Goal: Complete application form

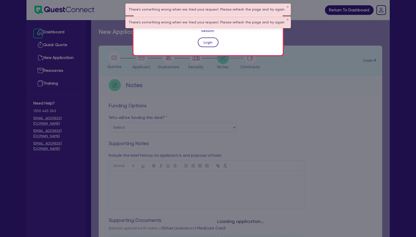
scroll to position [172, 0]
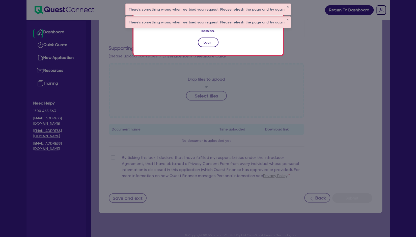
click at [209, 38] on link "Login" at bounding box center [208, 43] width 21 height 10
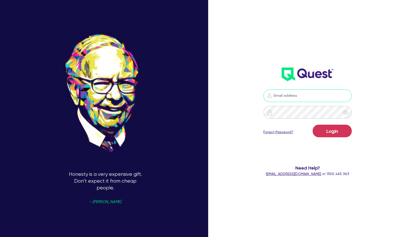
click at [289, 99] on input "email" at bounding box center [307, 95] width 88 height 13
type input "[EMAIL_ADDRESS][PERSON_NAME][DOMAIN_NAME]"
click at [320, 127] on button "Login" at bounding box center [331, 131] width 39 height 13
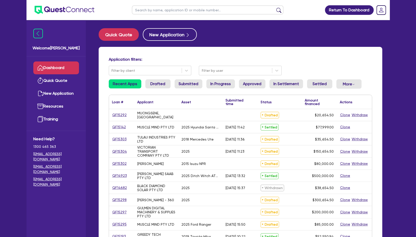
click at [229, 11] on input "text" at bounding box center [207, 10] width 151 height 9
type input "trublu"
click at [274, 8] on button "submit" at bounding box center [278, 11] width 8 height 7
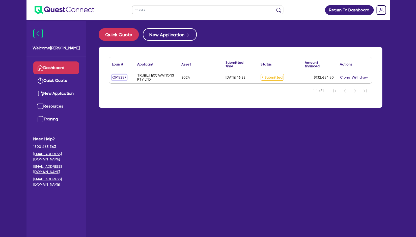
click at [122, 77] on link "QF15257" at bounding box center [119, 78] width 15 height 6
select select "CARS_AND_LIGHT_TRUCKS"
select select "PASSENGER_VEHICLES"
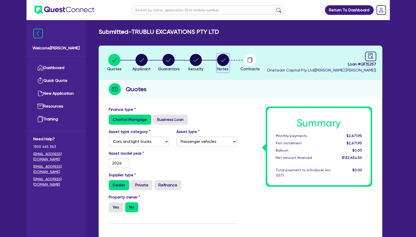
click at [219, 62] on circle "button" at bounding box center [223, 60] width 12 height 12
select select "Other"
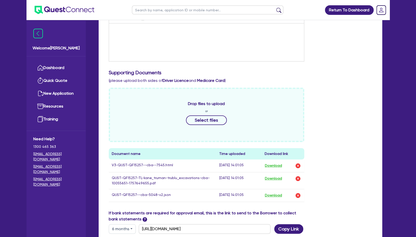
scroll to position [154, 0]
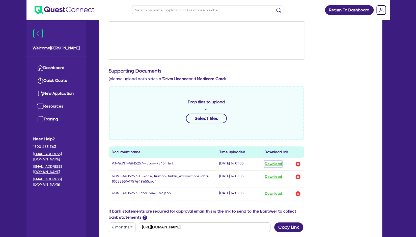
click at [279, 164] on button "Download" at bounding box center [273, 164] width 18 height 7
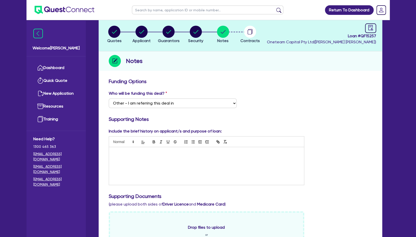
scroll to position [28, 0]
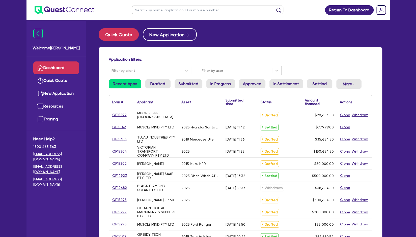
click at [172, 25] on main "Quick Quote New Application Application filters: Filter by client Filter by use…" at bounding box center [240, 207] width 298 height 374
click at [176, 12] on input "text" at bounding box center [207, 10] width 151 height 9
click at [127, 152] on div "QF15304" at bounding box center [121, 152] width 19 height 6
click at [124, 152] on link "QF15304" at bounding box center [119, 152] width 15 height 6
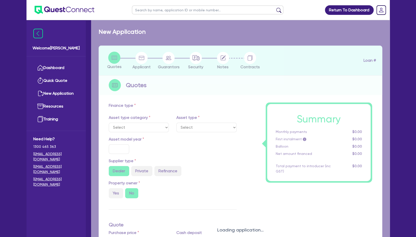
select select "PRIMARY_ASSETS"
type input "2025"
type input "150,000"
type input "6"
select select "TRAILERS"
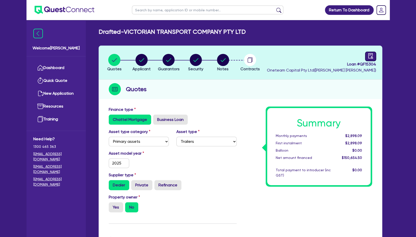
click at [369, 60] on link at bounding box center [370, 57] width 11 height 10
select select "DRAFTED_AMENDED"
select select "Other"
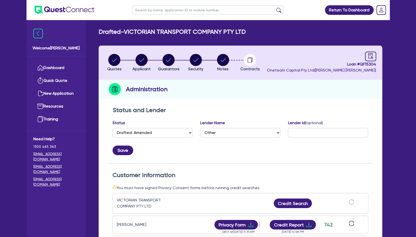
scroll to position [82, 0]
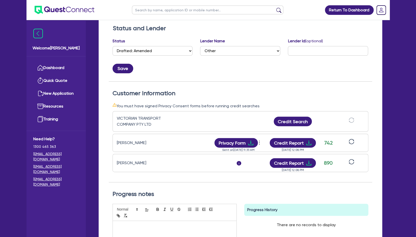
click at [292, 168] on div "[DATE] 12:08 PM" at bounding box center [292, 168] width 50 height 0
click at [294, 159] on button "Credit Report" at bounding box center [292, 163] width 46 height 10
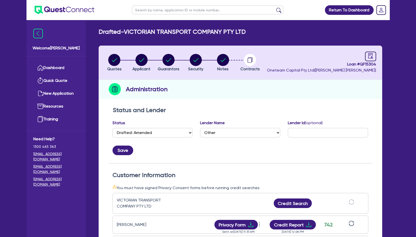
select select "DRAFTED_AMENDED"
select select "Other"
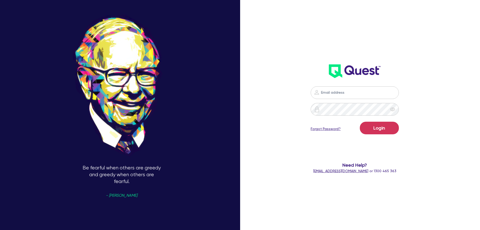
click at [335, 100] on form "Login Forgot Password? Need Help? [EMAIL_ADDRESS][DOMAIN_NAME] or 1300 465 363" at bounding box center [355, 129] width 129 height 87
click at [336, 96] on input "email" at bounding box center [355, 92] width 88 height 13
type input "[EMAIL_ADDRESS][PERSON_NAME][DOMAIN_NAME]"
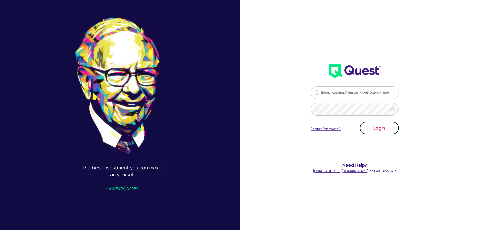
click at [389, 127] on button "Login" at bounding box center [379, 127] width 39 height 13
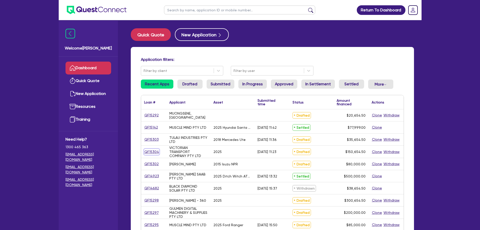
click at [150, 151] on link "QF15304" at bounding box center [151, 152] width 15 height 6
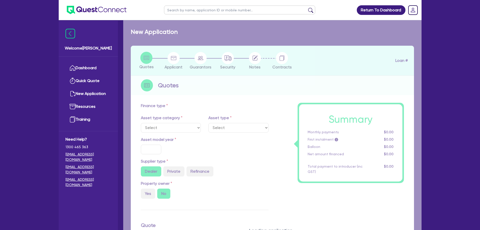
select select "PRIMARY_ASSETS"
type input "2025"
type input "150,000"
type input "6"
select select "TRAILERS"
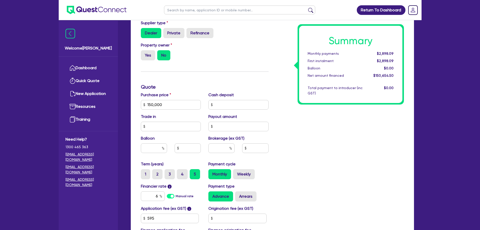
scroll to position [202, 0]
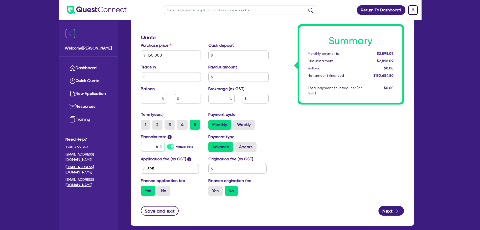
click at [159, 147] on input "6" at bounding box center [153, 147] width 24 height 10
type input "6.5"
click at [220, 98] on input "text" at bounding box center [221, 99] width 26 height 10
type input "150,000"
type input "2"
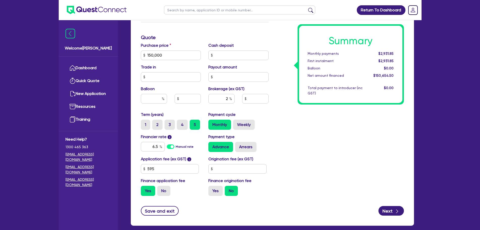
click at [282, 129] on div "Summary Monthly payments $2,931.85 First instalment $2,931.85 Balloon $0.00 Net…" at bounding box center [339, 52] width 135 height 295
type input "150,000"
type input "3,013.09"
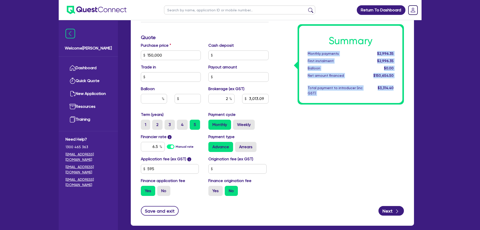
drag, startPoint x: 396, startPoint y: 88, endPoint x: 307, endPoint y: 50, distance: 97.0
click at [307, 50] on div "Summary Monthly payments $2,996.35 First instalment $2,996.35 Balloon $0.00 Net…" at bounding box center [350, 64] width 103 height 77
click at [338, 109] on div "Summary Monthly payments $2,996.35 First instalment $2,996.35 Balloon $0.00 Net…" at bounding box center [339, 52] width 135 height 295
click at [328, 124] on div "Summary Monthly payments $2,996.35 First instalment $2,996.35 Balloon $0.00 Net…" at bounding box center [339, 52] width 135 height 295
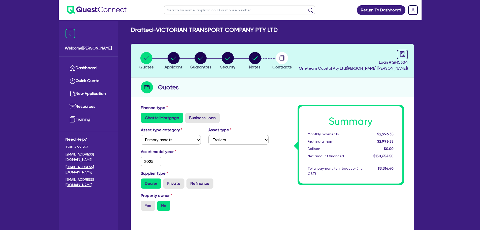
scroll to position [0, 0]
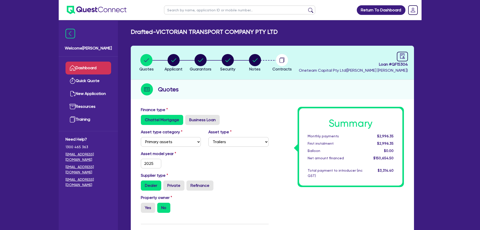
click at [94, 64] on link "Dashboard" at bounding box center [89, 67] width 46 height 13
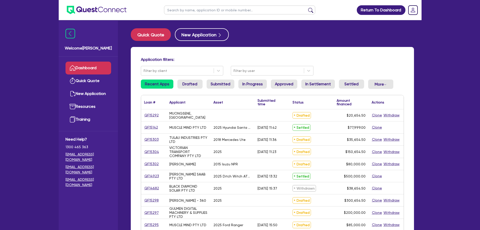
drag, startPoint x: 198, startPoint y: 11, endPoint x: 204, endPoint y: 11, distance: 6.1
click at [198, 11] on input "text" at bounding box center [239, 10] width 151 height 9
type input "sarah"
click at [307, 8] on button "submit" at bounding box center [311, 11] width 8 height 7
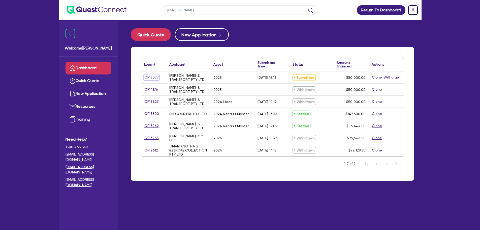
click at [150, 77] on link "QF15077" at bounding box center [151, 77] width 15 height 6
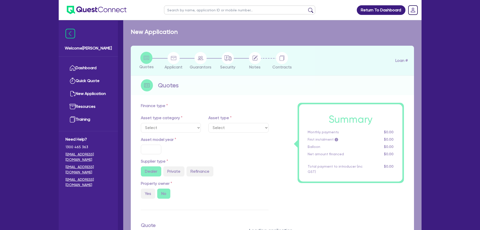
select select "CARS_AND_LIGHT_TRUCKS"
type input "2025"
radio input "true"
type input "50,000"
type input "10"
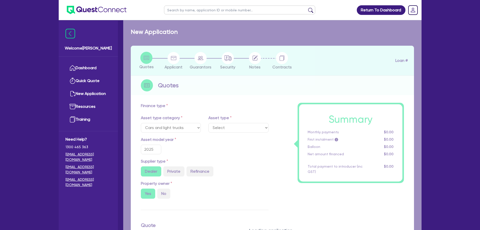
select select "PASSENGER_VEHICLES"
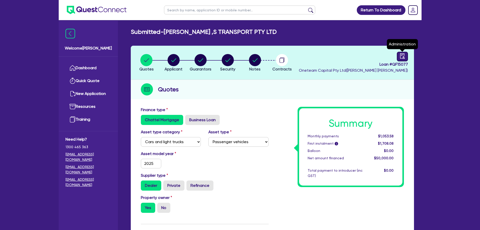
click at [406, 57] on link at bounding box center [402, 57] width 11 height 10
select select "SUBMITTED_NEW"
select select "Other"
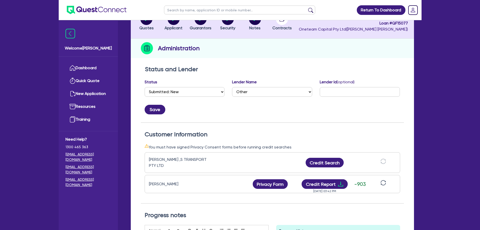
scroll to position [101, 0]
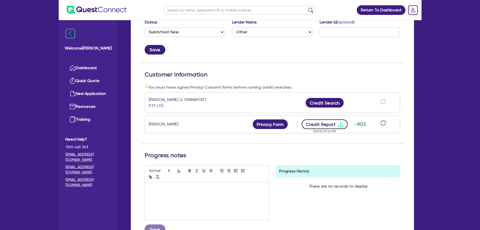
click at [334, 125] on button "Credit Report" at bounding box center [325, 124] width 46 height 10
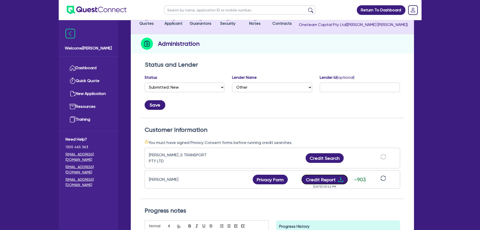
scroll to position [0, 0]
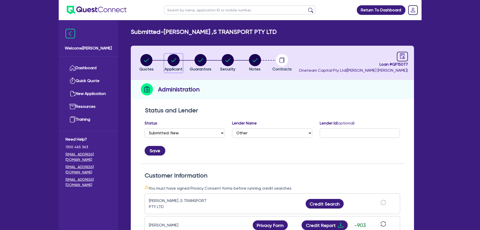
click at [169, 61] on circle "button" at bounding box center [174, 60] width 12 height 12
select select "COMPANY"
select select "TRANSPORT_WAREHOUSING"
select select "POSTAL_DELIVERY"
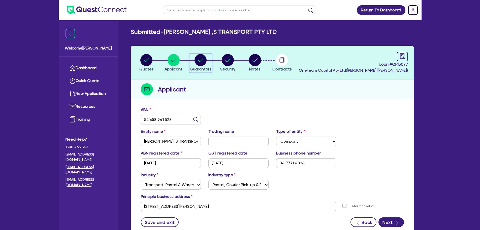
click at [203, 61] on circle "button" at bounding box center [201, 60] width 12 height 12
select select "MRS"
select select "[GEOGRAPHIC_DATA]"
select select "MARRIED"
select select "CASH"
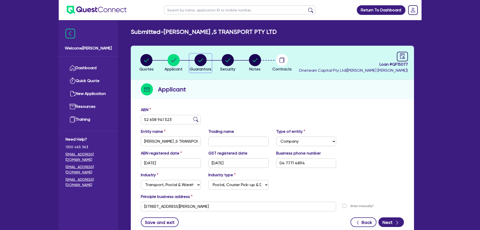
select select "HOUSEHOLD_PERSONAL"
select select "VEHICLE"
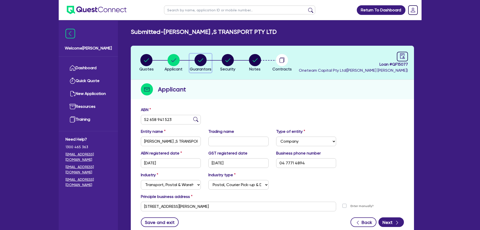
select select "VEHICLE_LOAN"
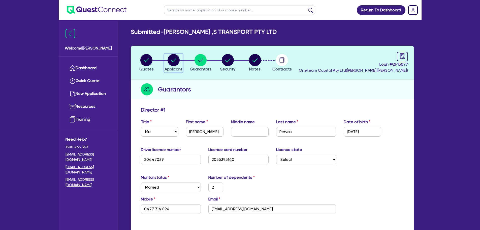
click at [173, 55] on circle "button" at bounding box center [174, 60] width 12 height 12
select select "COMPANY"
select select "TRANSPORT_WAREHOUSING"
select select "POSTAL_DELIVERY"
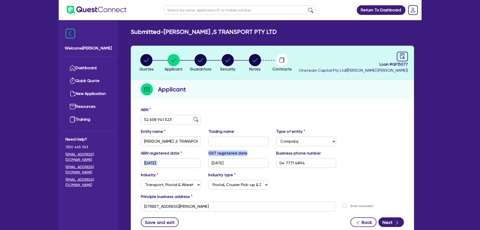
drag, startPoint x: 247, startPoint y: 155, endPoint x: 201, endPoint y: 153, distance: 46.2
click at [201, 153] on div "ABN registered date 22/04/2022 GST registered date 22/04/2022 Business phone nu…" at bounding box center [272, 161] width 271 height 22
click at [404, 57] on icon "audit" at bounding box center [403, 56] width 6 height 6
select select "SUBMITTED_NEW"
select select "Other"
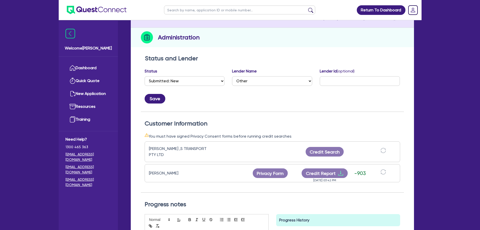
scroll to position [101, 0]
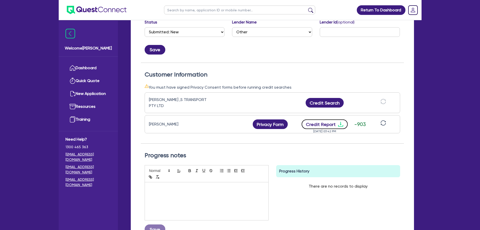
click at [327, 122] on button "Credit Report" at bounding box center [325, 124] width 46 height 10
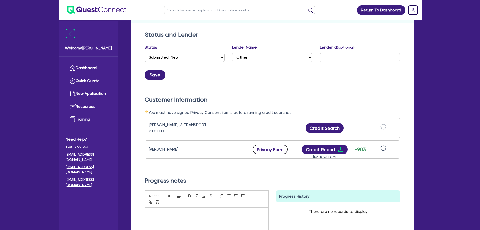
click at [268, 148] on button "Privacy Form" at bounding box center [270, 149] width 35 height 10
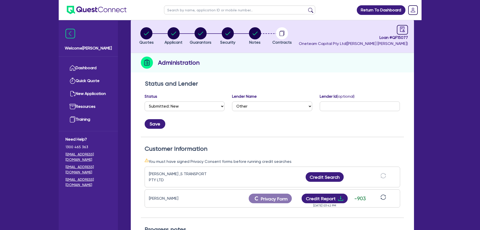
scroll to position [0, 0]
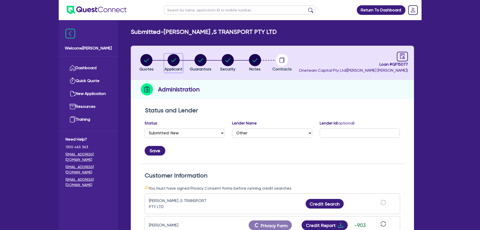
click at [177, 60] on circle "button" at bounding box center [174, 60] width 12 height 12
select select "COMPANY"
select select "TRANSPORT_WAREHOUSING"
select select "POSTAL_DELIVERY"
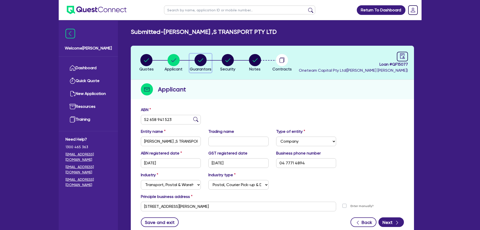
click at [201, 61] on icon "button" at bounding box center [200, 60] width 5 height 4
select select "MRS"
select select "[GEOGRAPHIC_DATA]"
select select "MARRIED"
select select "CASH"
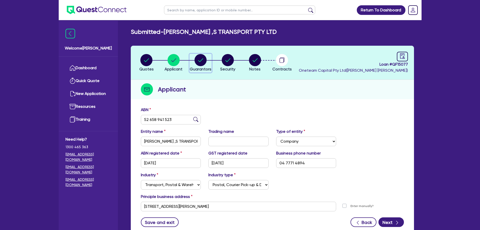
select select "HOUSEHOLD_PERSONAL"
select select "VEHICLE"
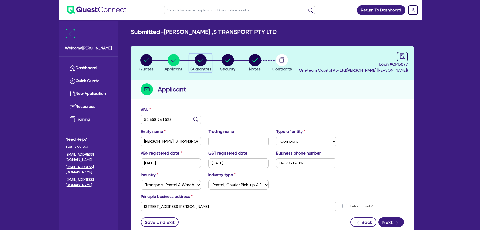
select select "VEHICLE_LOAN"
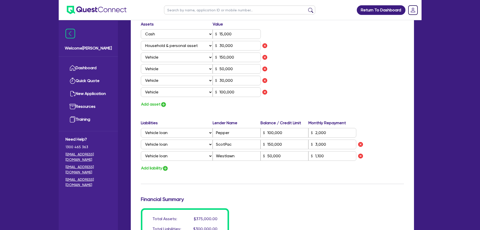
scroll to position [202, 0]
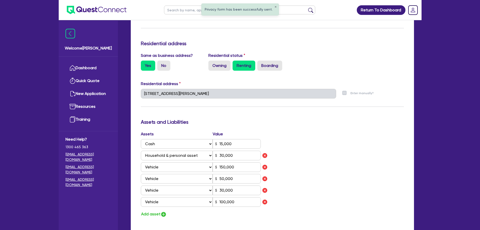
click at [137, 96] on div "Update residential status for Director #1 Boarding is only acceptable when the …" at bounding box center [272, 169] width 283 height 535
click at [238, 120] on h3 "Assets and Liabilities" at bounding box center [272, 122] width 263 height 6
click at [139, 98] on div "159 Fowler Rd Merrylands NSW 2160" at bounding box center [238, 96] width 203 height 14
click at [210, 116] on div "Update residential status for Director #1 Boarding is only acceptable when the …" at bounding box center [272, 132] width 263 height 454
click at [139, 98] on div "159 Fowler Rd Merrylands NSW 2160" at bounding box center [238, 96] width 203 height 14
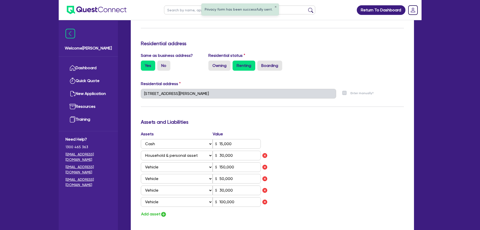
click at [195, 103] on div "Update residential status for Director #1 Boarding is only acceptable when the …" at bounding box center [272, 132] width 263 height 454
click at [127, 97] on div "Quotes Applicant Guarantors Security Notes Contracts Loan # QF15077 Oneteam Cap…" at bounding box center [272, 143] width 291 height 599
click at [184, 109] on div "Update residential status for Director #1 Boarding is only acceptable when the …" at bounding box center [272, 132] width 263 height 454
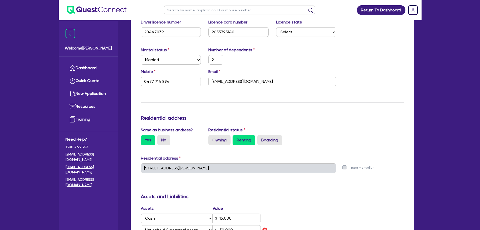
scroll to position [126, 0]
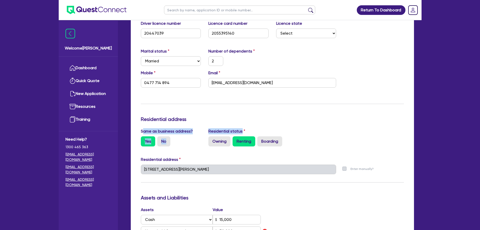
drag, startPoint x: 244, startPoint y: 130, endPoint x: 143, endPoint y: 130, distance: 101.8
click at [143, 130] on div "Same as business address? Yes No Residential status Owning Renting Boarding" at bounding box center [272, 139] width 271 height 22
click at [181, 136] on div "Same as business address? Yes No" at bounding box center [171, 137] width 68 height 18
drag, startPoint x: 241, startPoint y: 131, endPoint x: 140, endPoint y: 131, distance: 100.8
click at [140, 131] on div "Same as business address? Yes No Residential status Owning Renting Boarding" at bounding box center [272, 139] width 271 height 22
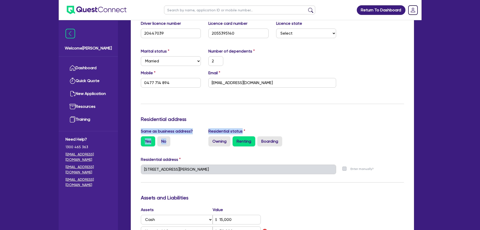
click at [198, 144] on div "Yes No" at bounding box center [171, 141] width 60 height 10
drag, startPoint x: 225, startPoint y: 131, endPoint x: 130, endPoint y: 119, distance: 95.0
click at [130, 119] on div "Quotes Applicant Guarantors Security Notes Contracts Loan # QF15077 Oneteam Cap…" at bounding box center [272, 219] width 291 height 599
click at [196, 145] on div "Yes No" at bounding box center [171, 141] width 60 height 10
click at [199, 150] on div "Same as business address? Yes No Residential status Owning Renting Boarding" at bounding box center [272, 139] width 271 height 22
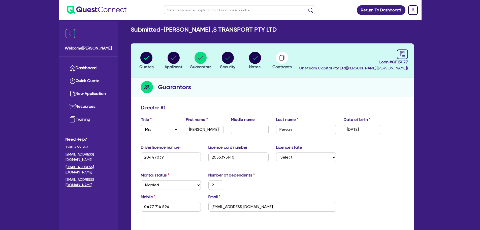
scroll to position [0, 0]
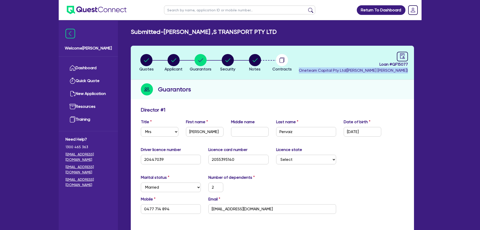
drag, startPoint x: 330, startPoint y: 71, endPoint x: 407, endPoint y: 77, distance: 78.1
click at [407, 77] on header "Quotes Applicant Guarantors Security Notes Contracts Loan # QF15077 Oneteam Cap…" at bounding box center [272, 63] width 283 height 34
drag, startPoint x: 328, startPoint y: 70, endPoint x: 409, endPoint y: 73, distance: 81.2
click at [409, 73] on header "Quotes Applicant Guarantors Security Notes Contracts Loan # QF15077 Oneteam Cap…" at bounding box center [272, 63] width 283 height 34
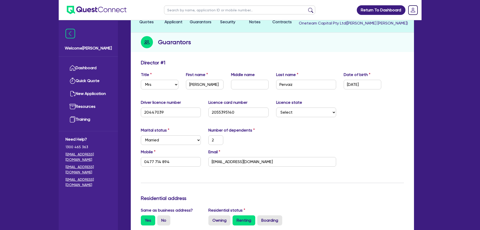
scroll to position [25, 0]
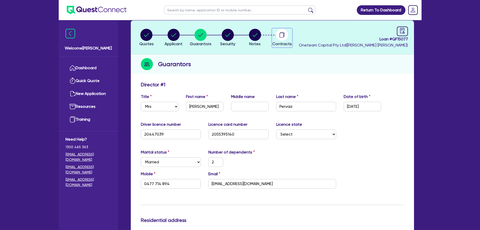
click at [288, 32] on icon "button" at bounding box center [282, 35] width 12 height 12
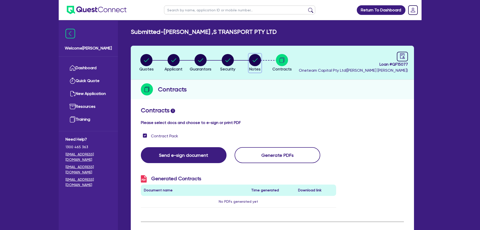
click at [250, 62] on circle "button" at bounding box center [255, 60] width 12 height 12
select select "Other"
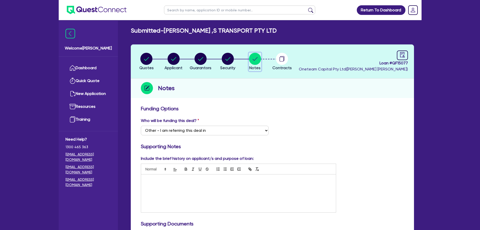
scroll to position [101, 0]
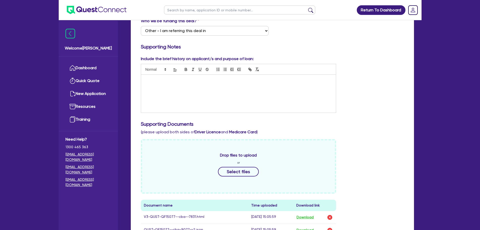
click at [226, 82] on div at bounding box center [238, 94] width 195 height 38
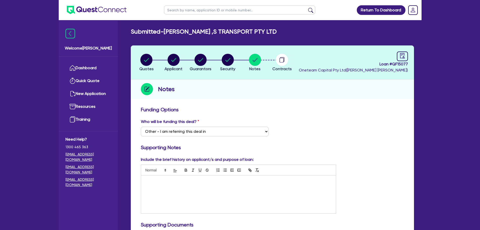
scroll to position [0, 0]
click at [227, 65] on circle "button" at bounding box center [228, 60] width 12 height 12
select select "CARS_AND_LIGHT_TRUCKS"
select select "PASSENGER_VEHICLES"
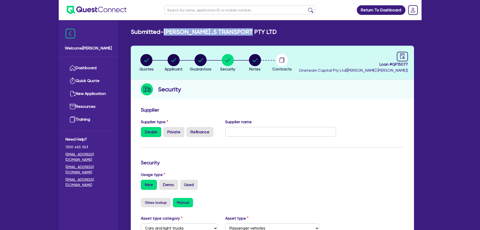
drag, startPoint x: 249, startPoint y: 33, endPoint x: 167, endPoint y: 30, distance: 82.7
click at [167, 30] on h2 "Submitted - SARAH ,S TRANSPORT PTY LTD" at bounding box center [204, 31] width 146 height 7
click at [212, 38] on div "Submitted - SARAH ,S TRANSPORT PTY LTD Quotes Applicant Guarantors Security Not…" at bounding box center [272, 195] width 298 height 335
drag, startPoint x: 248, startPoint y: 31, endPoint x: 165, endPoint y: 33, distance: 83.2
click at [165, 33] on div "Submitted - SARAH ,S TRANSPORT PTY LTD" at bounding box center [272, 31] width 291 height 7
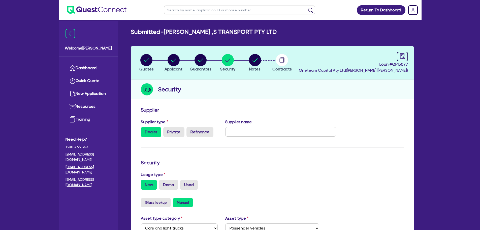
click at [210, 43] on div "Submitted - SARAH ,S TRANSPORT PTY LTD Quotes Applicant Guarantors Security Not…" at bounding box center [272, 195] width 298 height 335
drag, startPoint x: 257, startPoint y: 32, endPoint x: 159, endPoint y: 34, distance: 98.0
click at [159, 34] on div "Submitted - SARAH ,S TRANSPORT PTY LTD" at bounding box center [272, 31] width 291 height 7
click at [194, 37] on div "Submitted - SARAH ,S TRANSPORT PTY LTD Quotes Applicant Guarantors Security Not…" at bounding box center [272, 195] width 298 height 335
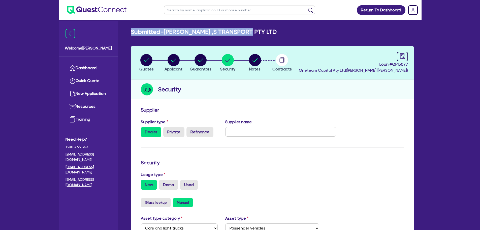
drag, startPoint x: 255, startPoint y: 29, endPoint x: 120, endPoint y: 35, distance: 135.5
click at [120, 35] on div "Welcome Rob Dashboard Quick Quote New Application Ref Company Ref Salesperson R…" at bounding box center [240, 194] width 363 height 388
click at [231, 95] on div "Security" at bounding box center [272, 89] width 283 height 19
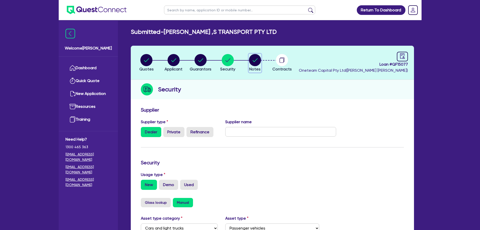
click at [254, 59] on circle "button" at bounding box center [255, 60] width 12 height 12
select select "Other"
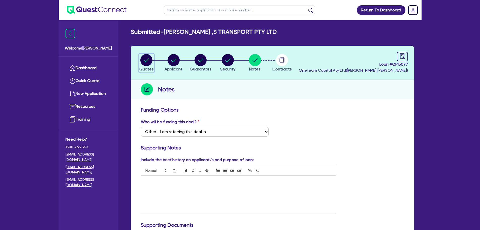
click at [149, 59] on icon "button" at bounding box center [146, 60] width 5 height 4
select select "CARS_AND_LIGHT_TRUCKS"
select select "PASSENGER_VEHICLES"
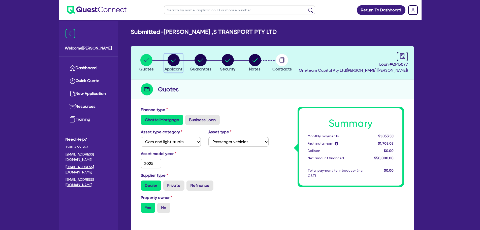
click at [176, 62] on circle "button" at bounding box center [174, 60] width 12 height 12
select select "COMPANY"
select select "TRANSPORT_WAREHOUSING"
select select "POSTAL_DELIVERY"
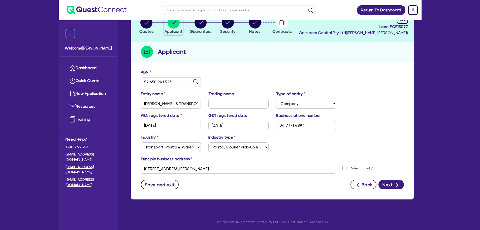
scroll to position [38, 0]
click at [200, 20] on circle "button" at bounding box center [201, 22] width 12 height 12
select select "MRS"
select select "[GEOGRAPHIC_DATA]"
select select "MARRIED"
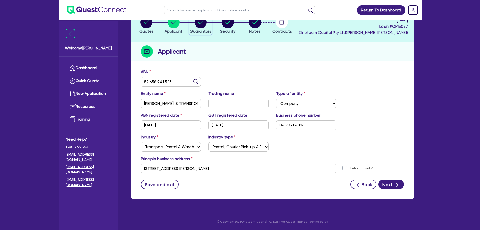
select select "CASH"
select select "HOUSEHOLD_PERSONAL"
select select "VEHICLE"
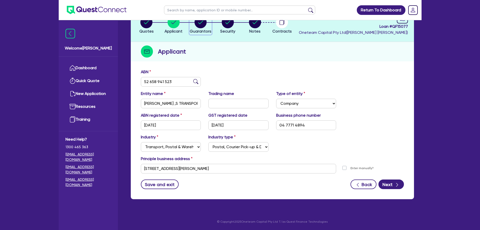
select select "VEHICLE"
select select "VEHICLE_LOAN"
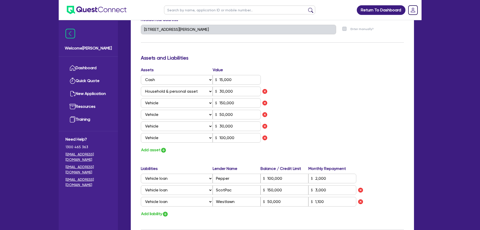
scroll to position [252, 0]
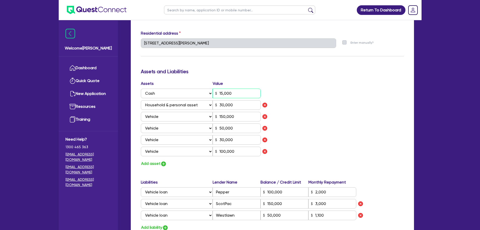
drag, startPoint x: 242, startPoint y: 93, endPoint x: 214, endPoint y: 92, distance: 27.5
click at [215, 92] on div "15,000" at bounding box center [237, 93] width 48 height 10
type input "2"
type input "0477 714 894"
type input "2"
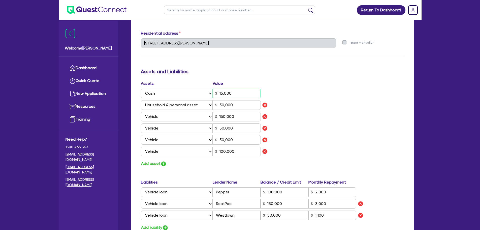
type input "30,000"
type input "150,000"
type input "50,000"
type input "30,000"
type input "100,000"
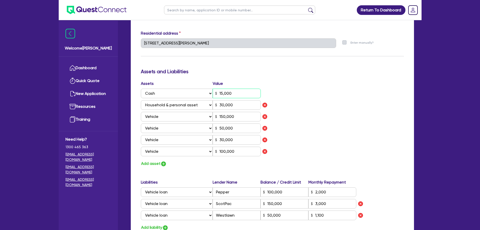
type input "100,000"
type input "2,000"
type input "150,000"
type input "3,000"
type input "50,000"
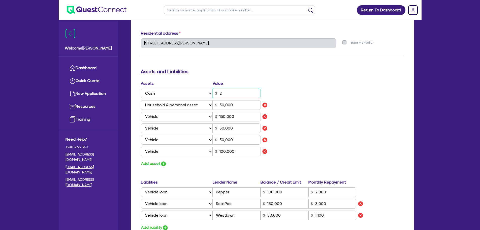
type input "1,100"
type input "2"
type input "0477 714 894"
type input "20"
type input "30,000"
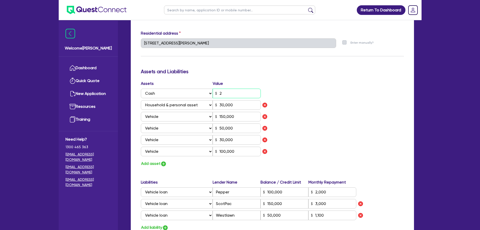
type input "150,000"
type input "50,000"
type input "30,000"
type input "100,000"
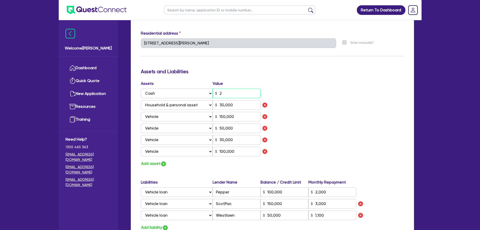
type input "2,000"
type input "150,000"
type input "3,000"
type input "50,000"
type input "1,100"
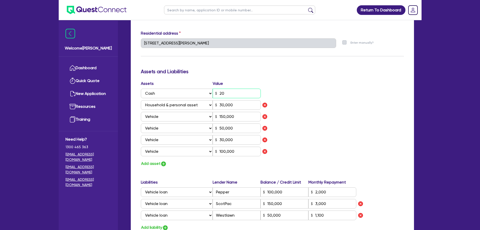
type input "2"
type input "0477 714 894"
type input "200"
type input "30,000"
type input "150,000"
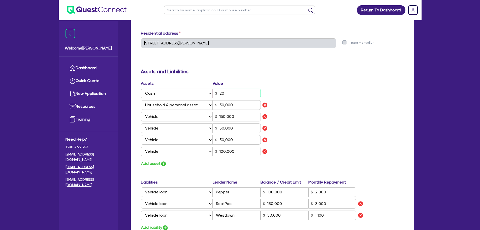
type input "50,000"
type input "30,000"
type input "100,000"
type input "2,000"
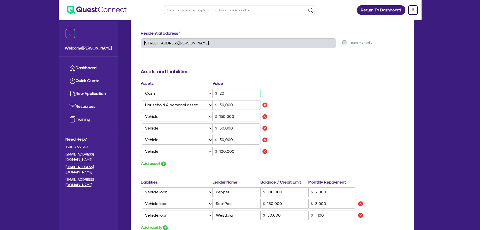
type input "150,000"
type input "3,000"
type input "50,000"
type input "1,100"
type input "2"
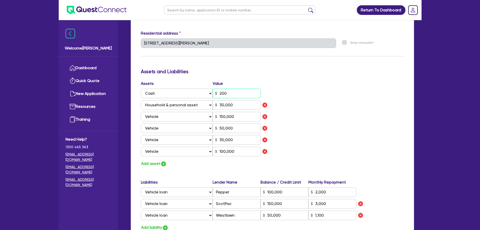
type input "0477 714 894"
type input "2,000"
type input "30,000"
type input "150,000"
type input "50,000"
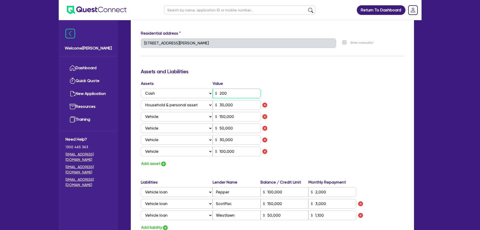
type input "30,000"
type input "100,000"
type input "2,000"
type input "150,000"
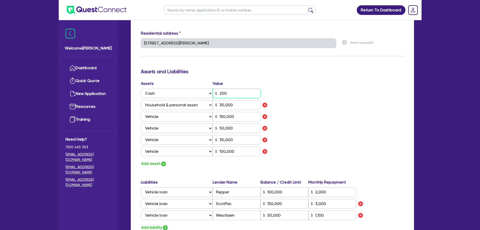
type input "3,000"
type input "50,000"
type input "1,100"
type input "2"
type input "0477 714 894"
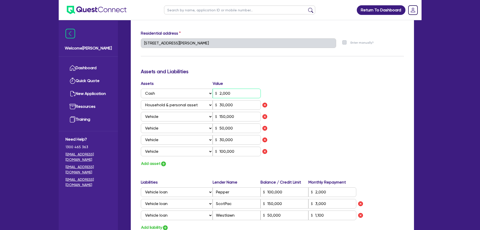
type input "20,000"
type input "30,000"
type input "150,000"
type input "50,000"
type input "30,000"
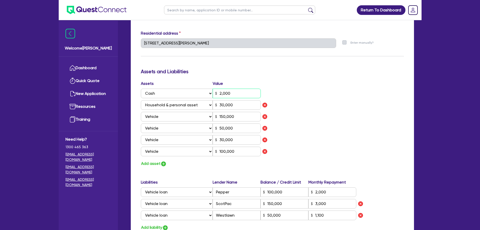
type input "100,000"
type input "2,000"
type input "150,000"
type input "3,000"
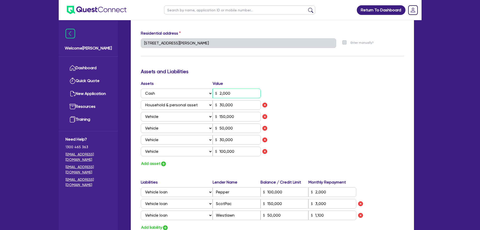
type input "50,000"
type input "1,100"
type input "20,000"
click at [372, 109] on div "Assets Value Select Asset Cash Property Investment property Vehicle Truck Trail…" at bounding box center [272, 123] width 271 height 86
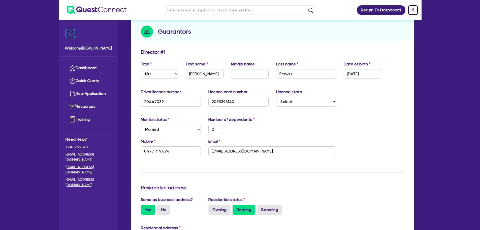
scroll to position [0, 0]
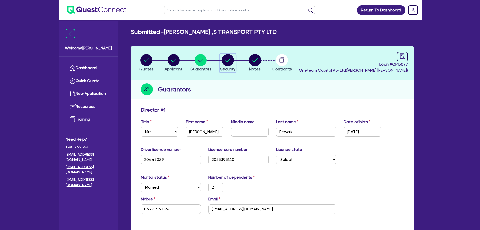
click at [224, 61] on circle "button" at bounding box center [228, 60] width 12 height 12
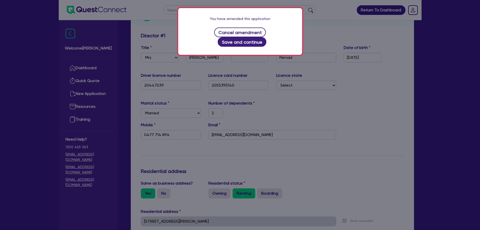
scroll to position [76, 0]
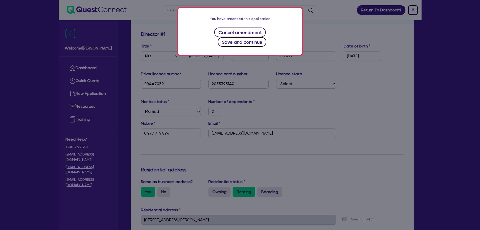
click at [261, 37] on button "Save and continue" at bounding box center [242, 42] width 49 height 10
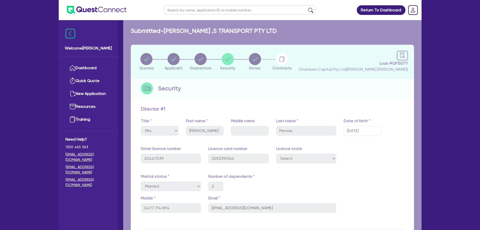
select select "CARS_AND_LIGHT_TRUCKS"
select select "PASSENGER_VEHICLES"
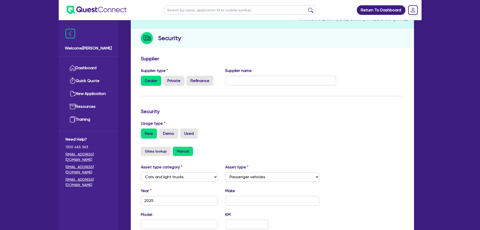
scroll to position [101, 0]
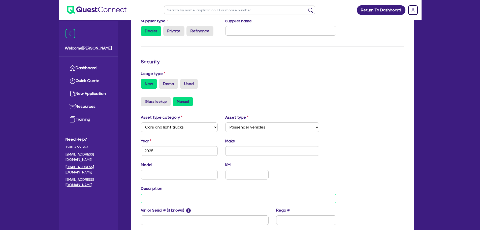
click at [167, 200] on input "text" at bounding box center [239, 198] width 196 height 10
type input "5x Vans"
drag, startPoint x: 167, startPoint y: 149, endPoint x: 121, endPoint y: 158, distance: 46.4
click at [122, 156] on div "Welcome Rob Dashboard Quick Quote New Application Ref Company Ref Salesperson R…" at bounding box center [240, 93] width 363 height 388
type input "2018"
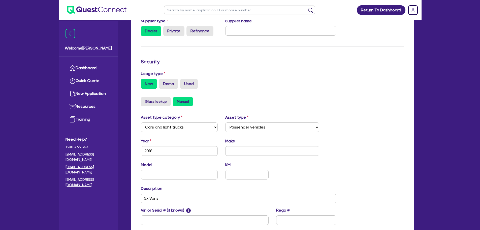
click at [257, 152] on div "Quotes Applicant Guarantors Security Notes Contracts Loan # QF15077 Oneteam Cap…" at bounding box center [272, 104] width 291 height 318
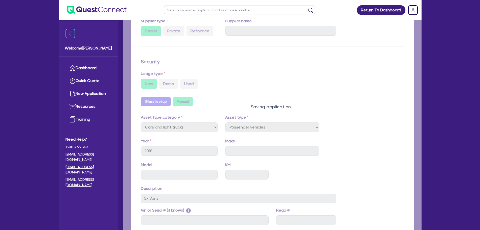
select select "PASSENGER_VEHICLES"
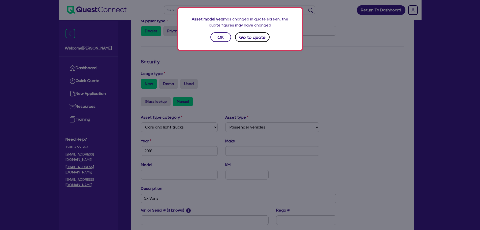
click at [260, 38] on button "Go to quote" at bounding box center [252, 37] width 35 height 10
select select "CARS_AND_LIGHT_TRUCKS"
select select "PASSENGER_VEHICLES"
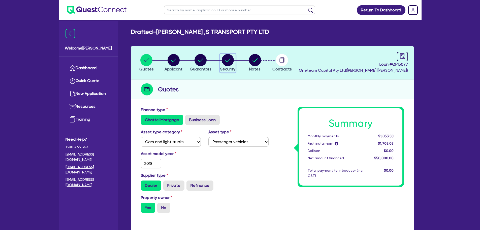
click at [228, 69] on span "Security" at bounding box center [227, 69] width 15 height 5
select select "CARS_AND_LIGHT_TRUCKS"
select select "PASSENGER_VEHICLES"
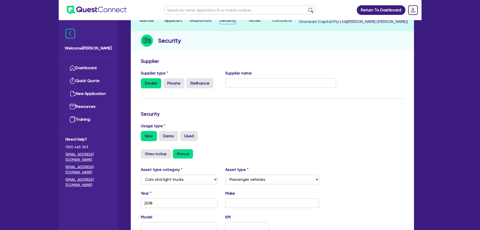
scroll to position [101, 0]
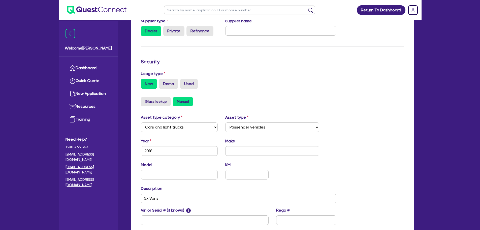
click at [257, 156] on div "Year 2018 Make" at bounding box center [238, 149] width 203 height 22
click at [258, 151] on input "text" at bounding box center [272, 151] width 94 height 10
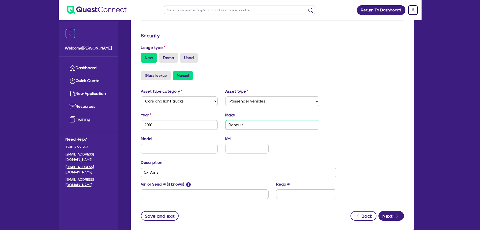
scroll to position [158, 0]
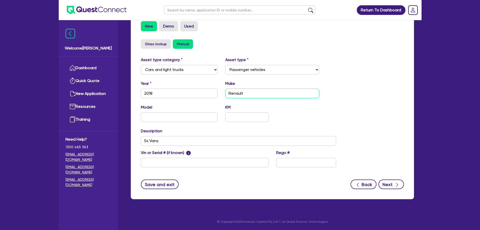
type input "Renault"
click at [392, 181] on button "Next" at bounding box center [391, 184] width 25 height 10
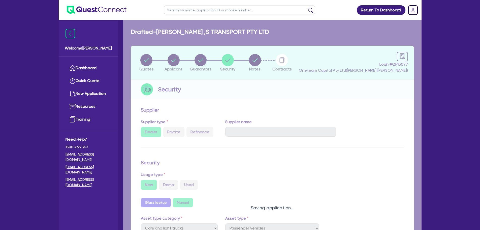
select select "Other"
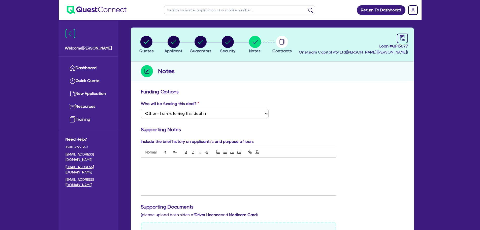
scroll to position [50, 0]
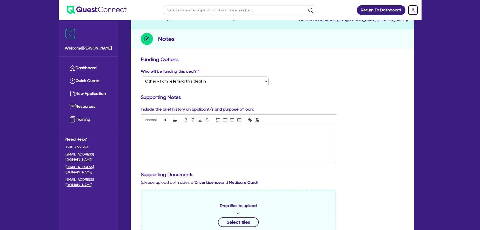
click at [206, 137] on div at bounding box center [238, 144] width 195 height 38
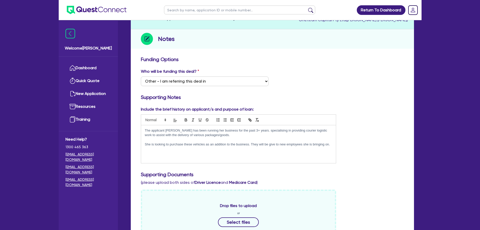
click at [231, 151] on div "The applicant Sarah has been running her business for the past 3+ years. specia…" at bounding box center [238, 144] width 195 height 38
click at [272, 144] on p "She is looking to purchase these vehicles as an addition to the business. They …" at bounding box center [238, 144] width 187 height 5
click at [330, 144] on p "She is looking to purchase these vehicles as an addition to the business. They …" at bounding box center [238, 144] width 187 height 5
click at [345, 83] on div "Who will be funding this deal? Select I want Quest to fund 100% I will fund 100…" at bounding box center [272, 79] width 271 height 22
drag, startPoint x: 331, startPoint y: 144, endPoint x: 137, endPoint y: 129, distance: 194.1
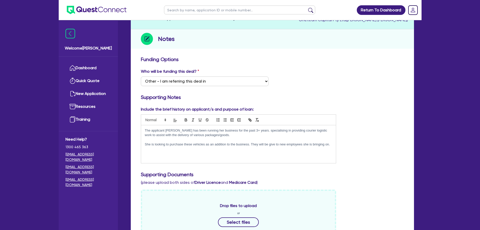
click at [137, 129] on div "Include the brief history on applicant/s and purpose of loan: The applicant Sar…" at bounding box center [238, 134] width 203 height 57
copy div "The applicant Sarah has been running her business for the past 3+ years. specia…"
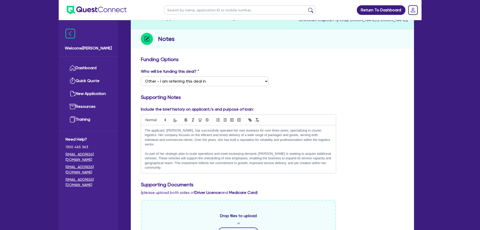
click at [184, 156] on p "As part of her strategic plan to scale operations and meet increasing demand, S…" at bounding box center [238, 160] width 187 height 19
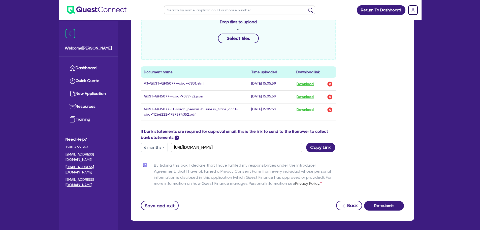
scroll to position [261, 0]
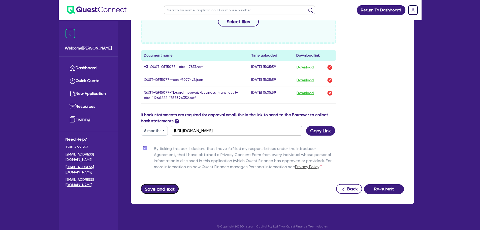
click at [162, 184] on button "Save and exit" at bounding box center [160, 189] width 38 height 10
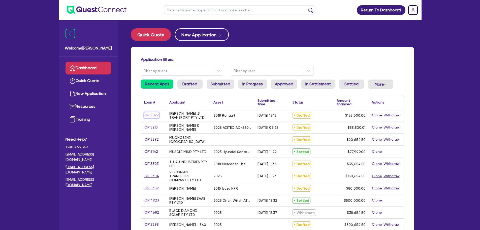
click at [153, 113] on link "QF15077" at bounding box center [151, 115] width 15 height 6
select select "CARS_AND_LIGHT_TRUCKS"
select select "PASSENGER_VEHICLES"
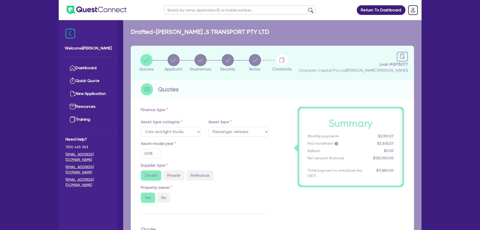
type input "150,000"
type input "15,000"
type input "10,800"
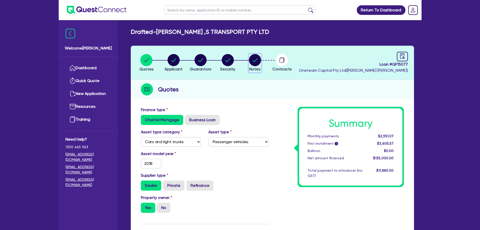
click at [255, 58] on circle "button" at bounding box center [255, 60] width 12 height 12
select select "Other"
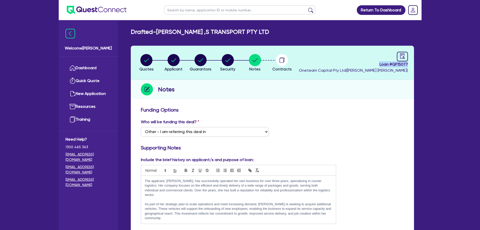
drag, startPoint x: 377, startPoint y: 65, endPoint x: 408, endPoint y: 66, distance: 31.5
click at [408, 66] on header "Quotes Applicant Guarantors Security Notes Contracts Loan # QF15077 Oneteam Cap…" at bounding box center [272, 63] width 283 height 34
copy span "Loan # QF15077"
click at [344, 91] on div "Notes" at bounding box center [272, 89] width 283 height 19
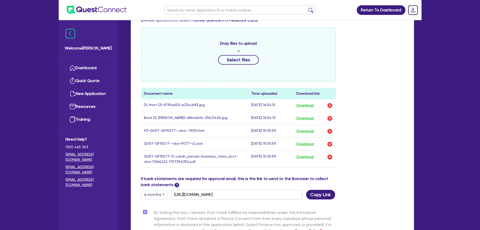
scroll to position [277, 0]
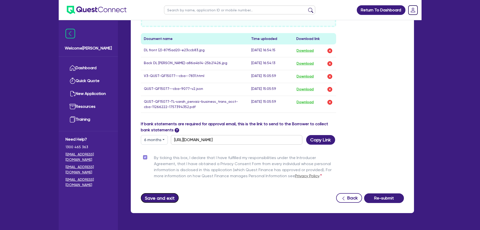
click at [170, 195] on button "Save and exit" at bounding box center [160, 198] width 38 height 10
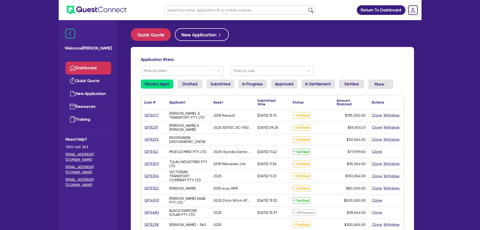
click at [204, 10] on input "text" at bounding box center [239, 10] width 151 height 9
type input "victorian"
click at [307, 8] on button "submit" at bounding box center [311, 11] width 8 height 7
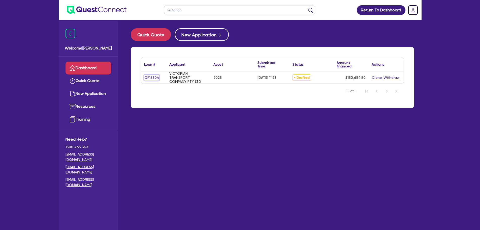
click at [153, 78] on link "QF15304" at bounding box center [151, 78] width 15 height 6
select select "PRIMARY_ASSETS"
select select "TRAILERS"
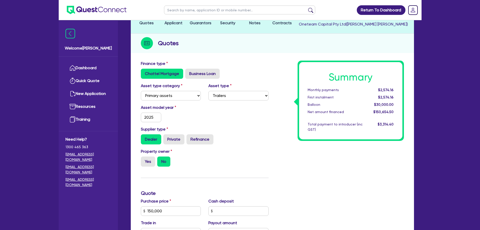
scroll to position [126, 0]
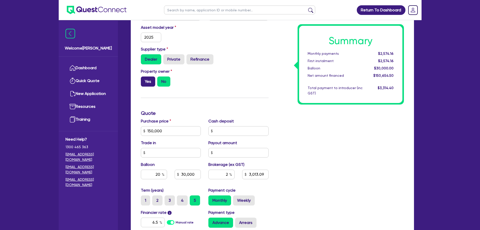
click at [146, 81] on label "Yes" at bounding box center [148, 81] width 14 height 10
click at [144, 80] on input "Yes" at bounding box center [142, 77] width 3 height 3
radio input "true"
type input "150,000"
type input "30,000"
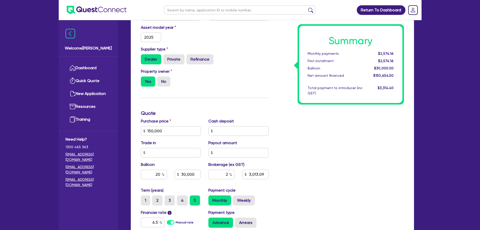
type input "3,013.09"
type input "150,000"
type input "30,000"
type input "3,013.09"
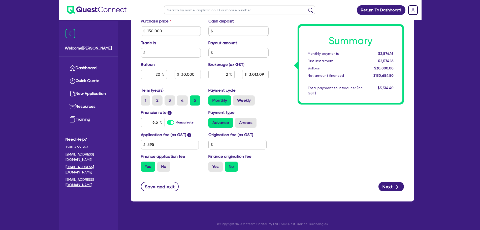
scroll to position [227, 0]
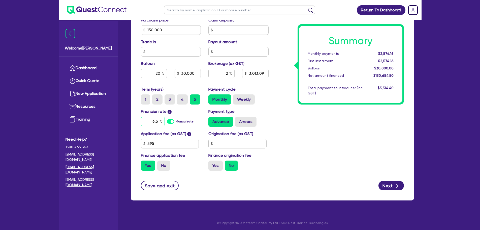
click at [156, 122] on input "6.5" at bounding box center [153, 121] width 24 height 10
type input "6.85"
type input "150,000"
type input "30,000"
type input "3,013.09"
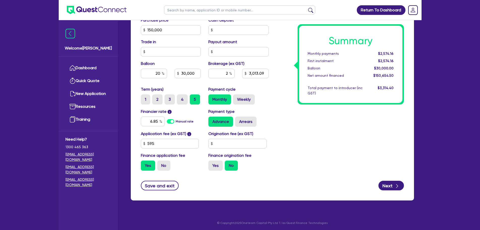
click at [353, 141] on div "Summary Monthly payments $2,574.16 First instalment $2,574.16 Balloon $30,000.0…" at bounding box center [339, 27] width 135 height 295
type input "150,000"
type input "30,000"
type input "3,013.09"
click at [161, 74] on input "20" at bounding box center [154, 74] width 26 height 10
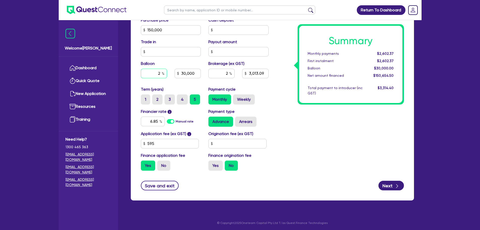
type input "20"
click at [296, 100] on div "Summary Monthly payments $2,602.37 First instalment $2,602.37 Balloon $30,000.0…" at bounding box center [339, 27] width 135 height 295
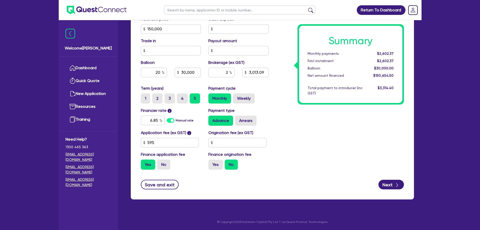
scroll to position [228, 0]
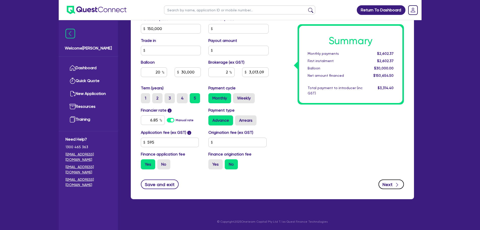
click at [393, 183] on button "Next" at bounding box center [391, 184] width 25 height 10
type input "150,000"
type input "30,000"
type input "3,013.09"
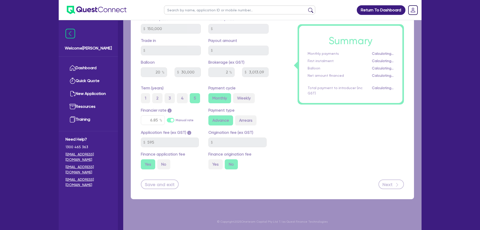
type input "150,000"
type input "30,000"
type input "3,013.09"
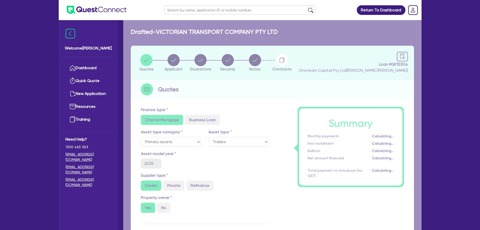
select select "COMPANY"
select select "TRANSPORT_WAREHOUSING"
select select "POSTAL_DELIVERY"
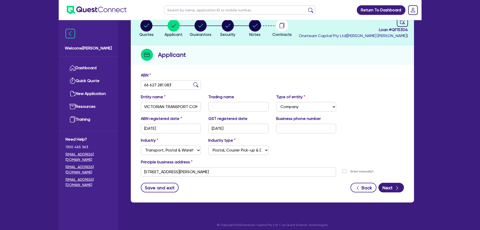
scroll to position [38, 0]
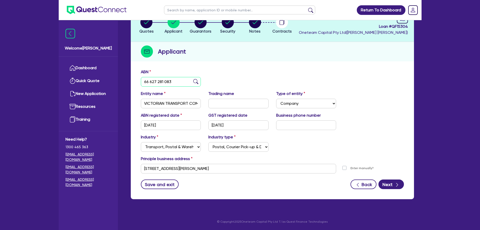
drag, startPoint x: 174, startPoint y: 83, endPoint x: 119, endPoint y: 84, distance: 55.2
click at [119, 84] on div "Welcome Rob Dashboard Quick Quote New Application Ref Company Ref Salesperson R…" at bounding box center [240, 95] width 363 height 267
click at [255, 22] on circle "button" at bounding box center [255, 22] width 12 height 12
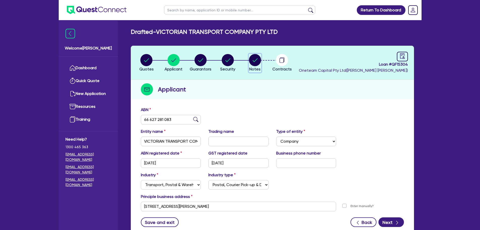
select select "Other"
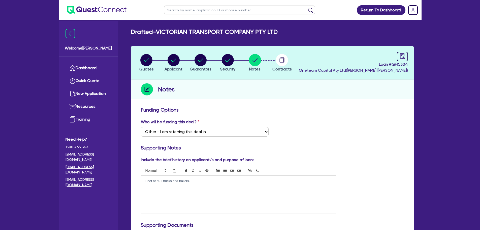
click at [199, 194] on div "Fleet of 50+ trucks and trailers." at bounding box center [238, 194] width 195 height 38
click at [155, 191] on p "Guarnateeing company" at bounding box center [238, 190] width 187 height 5
click at [157, 189] on p "Guarnateeing company" at bounding box center [238, 190] width 187 height 5
click at [193, 194] on div "Fleet of 50+ trucks and trailers. Guaranteeing company" at bounding box center [238, 194] width 195 height 38
click at [212, 189] on p "Guaranteeing company 66 627 281 083" at bounding box center [238, 190] width 187 height 5
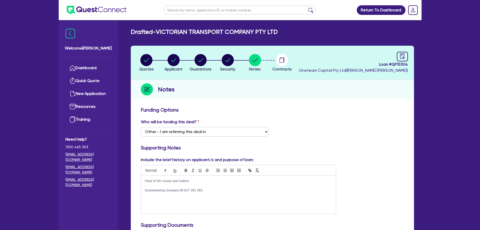
click at [203, 182] on p "Fleet of 50+ trucks and trailers." at bounding box center [238, 180] width 187 height 5
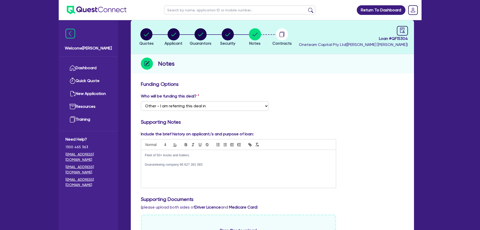
scroll to position [25, 0]
click at [208, 158] on p "Fleet of 50+ trucks and trailers." at bounding box center [238, 155] width 187 height 5
drag, startPoint x: 197, startPoint y: 155, endPoint x: 144, endPoint y: 156, distance: 52.7
click at [144, 156] on div "Fleet of 50+ trucks and trailers. Guaranteeing company 66 627 281 083" at bounding box center [238, 169] width 195 height 38
click at [176, 166] on p "Guaranteeing company 66 627 281 083" at bounding box center [238, 165] width 187 height 5
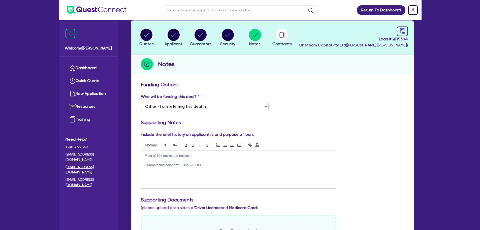
click at [145, 156] on p "Fleet of 50+ trucks and trailers." at bounding box center [238, 155] width 187 height 5
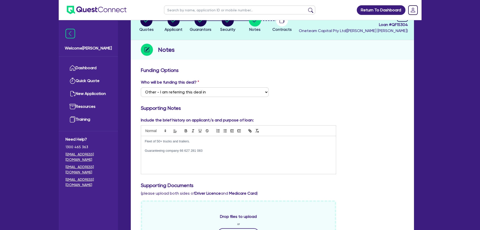
scroll to position [0, 0]
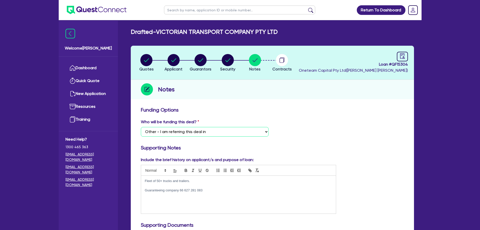
click at [266, 132] on select "Select I want Quest to fund 100% I will fund 100% I will co-fund with Quest Oth…" at bounding box center [205, 132] width 128 height 10
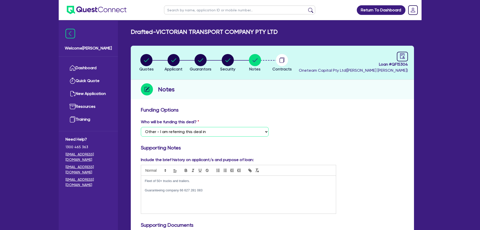
click at [266, 132] on select "Select I want Quest to fund 100% I will fund 100% I will co-fund with Quest Oth…" at bounding box center [205, 132] width 128 height 10
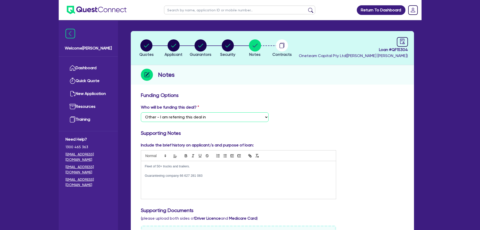
scroll to position [25, 0]
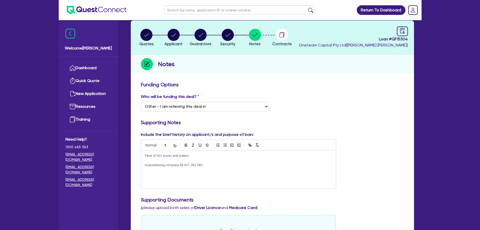
click at [195, 155] on p "Fleet of 50+ trucks and trailers." at bounding box center [238, 155] width 187 height 5
click at [145, 155] on p "Fleet of 50+ trucks and trailers." at bounding box center [238, 155] width 187 height 5
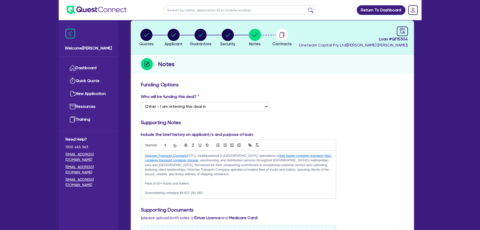
scroll to position [50, 0]
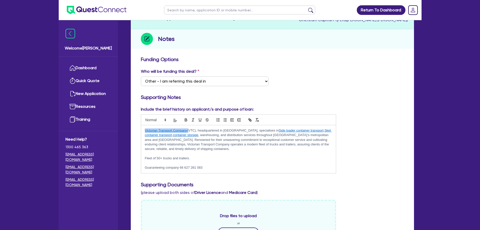
drag, startPoint x: 188, startPoint y: 130, endPoint x: 142, endPoint y: 132, distance: 45.9
click at [142, 132] on div "Victorian Transport Company (VTC), headquartered in Melbourne, specialises in S…" at bounding box center [238, 149] width 195 height 48
click at [183, 130] on p "Victorian Transport Comapny (VTC), headquartered in Melbourne, specialises in S…" at bounding box center [238, 139] width 187 height 23
click at [274, 145] on p "Victorian Transport Company (VTC), headquartered in Melbourne, specialises in S…" at bounding box center [238, 139] width 187 height 23
drag, startPoint x: 262, startPoint y: 131, endPoint x: 185, endPoint y: 134, distance: 77.5
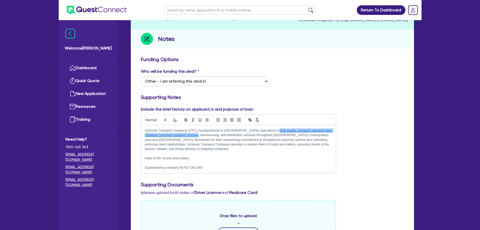
click at [185, 134] on p "Victorian Transport Company (VTC), headquartered in Melbourne, specialises in S…" at bounding box center [238, 139] width 187 height 23
type input "Side loader container transport, Skel container transport, container storage"
click at [228, 163] on p at bounding box center [238, 163] width 187 height 5
drag, startPoint x: 184, startPoint y: 135, endPoint x: 159, endPoint y: 135, distance: 24.4
click at [159, 135] on p "Victorian Transport Company (VTC), headquartered in Melbourne, specialises in S…" at bounding box center [238, 139] width 187 height 23
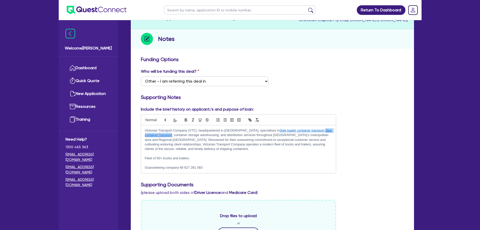
drag, startPoint x: 158, startPoint y: 135, endPoint x: 309, endPoint y: 131, distance: 151.3
click at [309, 131] on p "Victorian Transport Company (VTC), headquartered in Melbourne, specialises in S…" at bounding box center [238, 139] width 187 height 23
click at [311, 129] on p "Victorian Transport Company (VTC), headquartered in Melbourne, specialises in S…" at bounding box center [238, 139] width 187 height 23
drag, startPoint x: 307, startPoint y: 131, endPoint x: 262, endPoint y: 132, distance: 45.1
click at [262, 132] on p "Victorian Transport Company (VTC), headquartered in Melbourne, specialises in S…" at bounding box center [238, 139] width 187 height 23
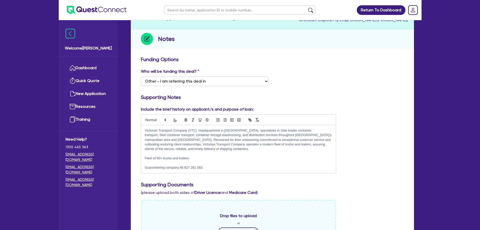
click at [276, 148] on p "Victorian Transport Company (VTC), headquartered in Melbourne, specialises in S…" at bounding box center [238, 139] width 187 height 23
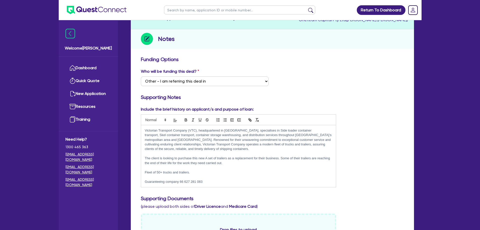
click at [234, 164] on p "The client is looking to purchase this new A set of trailers as a replacement f…" at bounding box center [238, 160] width 187 height 9
drag, startPoint x: 226, startPoint y: 163, endPoint x: 142, endPoint y: 158, distance: 83.8
click at [143, 158] on div "Victorian Transport Company (VTC), headquartered in Melbourne, specialises in S…" at bounding box center [238, 156] width 195 height 62
copy p "The client is looking to purchase this new A set of trailers as a replacement f…"
click at [239, 151] on p at bounding box center [238, 153] width 187 height 5
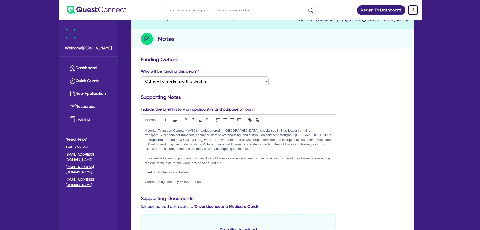
drag, startPoint x: 227, startPoint y: 162, endPoint x: 138, endPoint y: 155, distance: 89.7
click at [138, 155] on div "Include the brief history on applicant/s and purpose of loan: Victorian Transpo…" at bounding box center [238, 146] width 203 height 81
click at [229, 165] on p "The client is looking to purchase this new A set of trailers as a replacement f…" at bounding box center [238, 160] width 187 height 9
drag, startPoint x: 228, startPoint y: 164, endPoint x: 145, endPoint y: 158, distance: 83.3
click at [145, 158] on p "The client is looking to purchase this new A set of trailers as a replacement f…" at bounding box center [238, 160] width 187 height 9
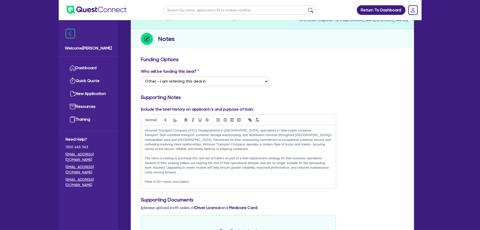
scroll to position [8, 0]
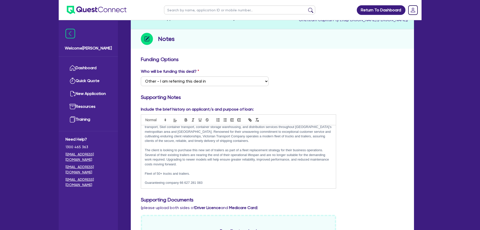
click at [218, 173] on p "Fleet of 50+ trucks and trailers." at bounding box center [238, 173] width 187 height 5
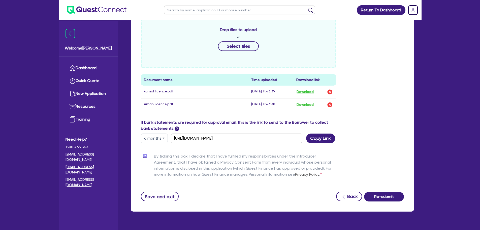
scroll to position [252, 0]
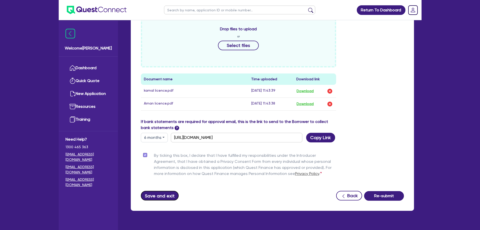
click at [167, 196] on button "Save and exit" at bounding box center [160, 196] width 38 height 10
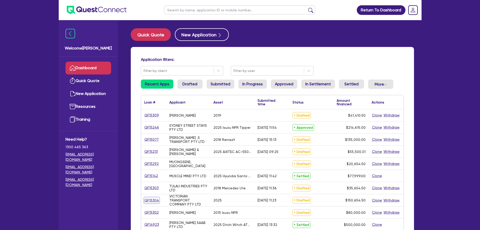
click at [150, 200] on link "QF15304" at bounding box center [151, 200] width 15 height 6
select select "PRIMARY_ASSETS"
select select "TRAILERS"
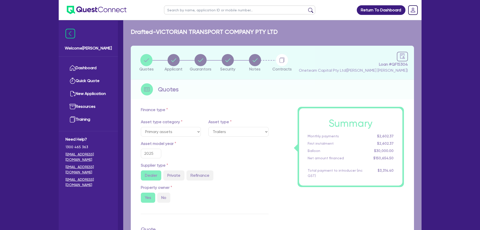
type input "150,000"
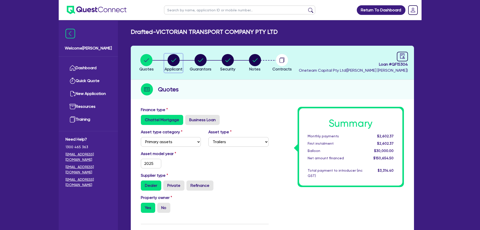
click at [168, 60] on circle "button" at bounding box center [174, 60] width 12 height 12
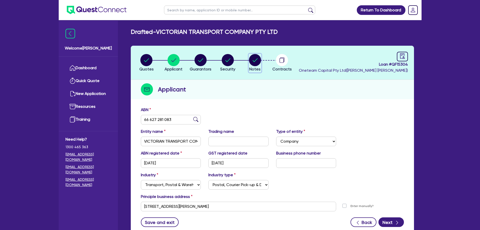
click at [258, 63] on circle "button" at bounding box center [255, 60] width 12 height 12
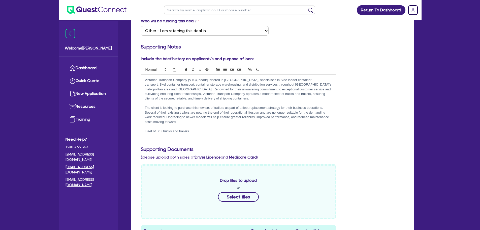
scroll to position [8, 0]
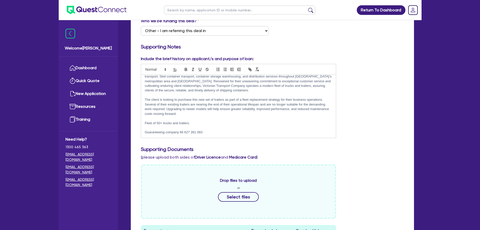
click at [201, 117] on p at bounding box center [238, 118] width 187 height 5
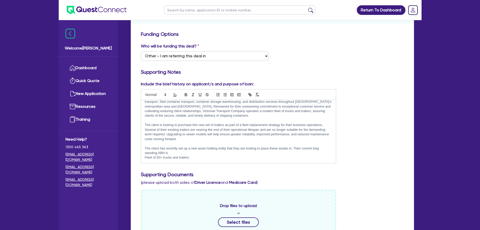
scroll to position [0, 0]
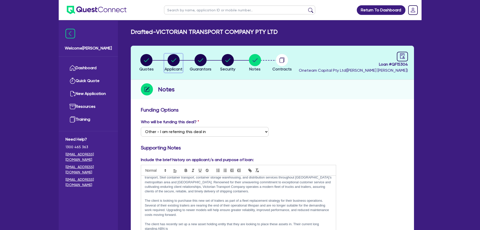
click at [178, 60] on circle "button" at bounding box center [174, 60] width 12 height 12
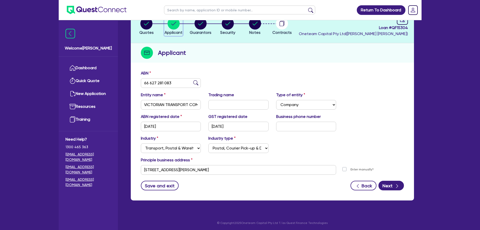
scroll to position [38, 0]
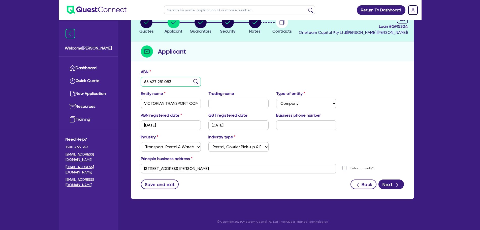
drag, startPoint x: 184, startPoint y: 82, endPoint x: 128, endPoint y: 84, distance: 57.0
click at [128, 84] on div "Quotes Applicant Guarantors Security Notes Contracts Loan # QF15304 Oneteam Cap…" at bounding box center [272, 106] width 291 height 197
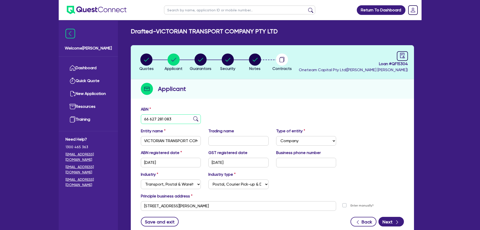
scroll to position [0, 0]
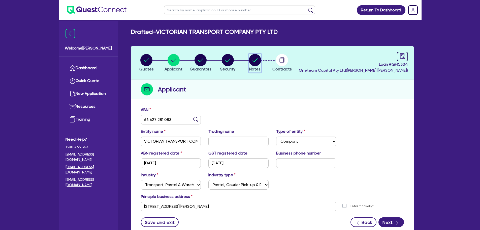
click at [253, 61] on icon "button" at bounding box center [255, 60] width 5 height 4
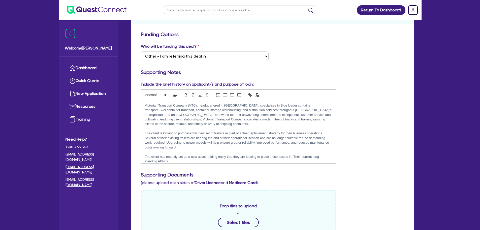
scroll to position [76, 0]
click at [186, 160] on p "The client has recently set up a new asset holding entity that they are looking…" at bounding box center [238, 158] width 187 height 9
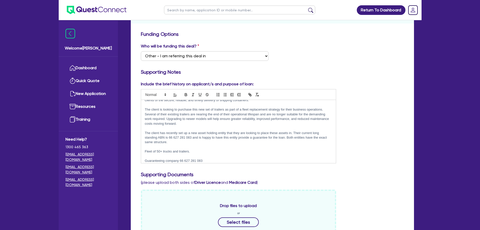
scroll to position [27, 0]
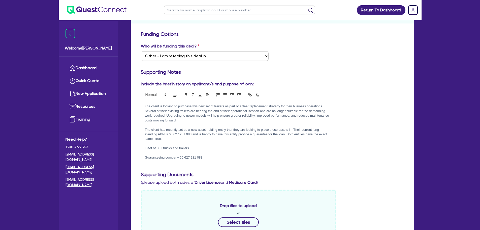
click at [213, 160] on p "Guaranteeing company 66 627 281 083" at bounding box center [238, 157] width 187 height 5
drag, startPoint x: 211, startPoint y: 159, endPoint x: 140, endPoint y: 159, distance: 70.3
click at [140, 159] on div "Include the brief history on applicant/s and purpose of loan: Victorian Transpo…" at bounding box center [238, 122] width 203 height 82
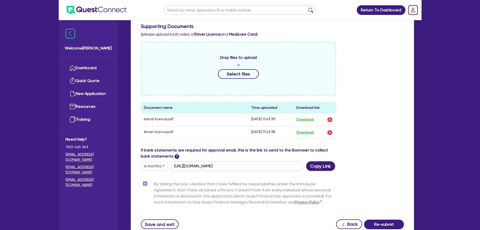
scroll to position [264, 0]
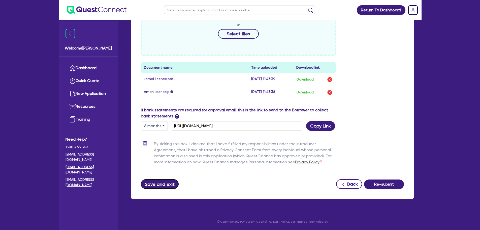
click at [150, 183] on button "Save and exit" at bounding box center [160, 184] width 38 height 10
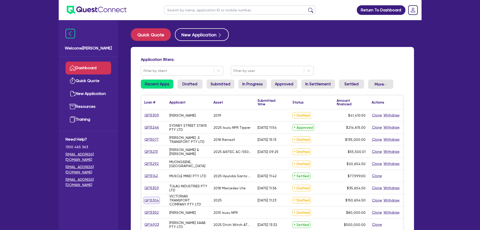
click at [153, 200] on link "QF15304" at bounding box center [151, 200] width 15 height 6
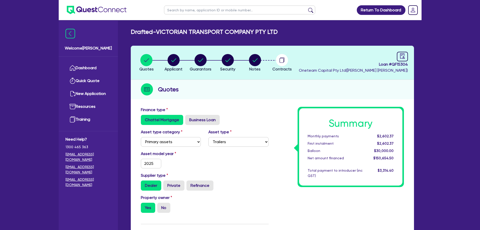
click at [171, 54] on header "Quotes Applicant Guarantors Security Notes Contracts Loan # QF15304 Oneteam Cap…" at bounding box center [272, 63] width 283 height 34
click at [172, 61] on circle "button" at bounding box center [174, 60] width 12 height 12
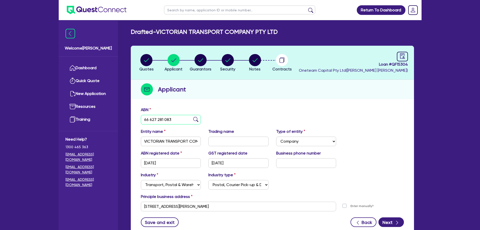
drag, startPoint x: 175, startPoint y: 118, endPoint x: 135, endPoint y: 118, distance: 39.8
click at [135, 118] on div "ABN 66 627 281 083 Entity name VICTORIAN TRANSPORT COMPANY PTY LTD Trading name…" at bounding box center [272, 170] width 283 height 133
click at [196, 120] on img at bounding box center [195, 119] width 5 height 5
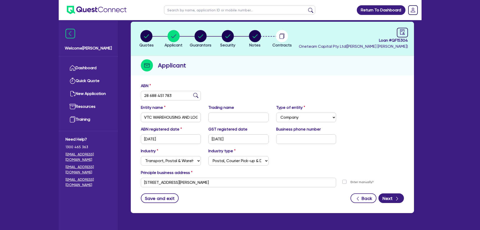
scroll to position [13, 0]
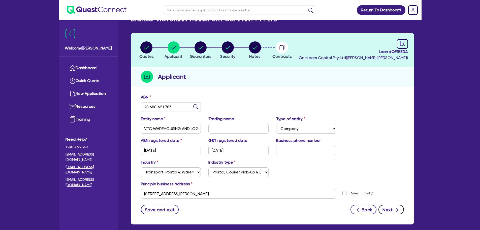
click at [397, 210] on icon "button" at bounding box center [397, 209] width 5 height 5
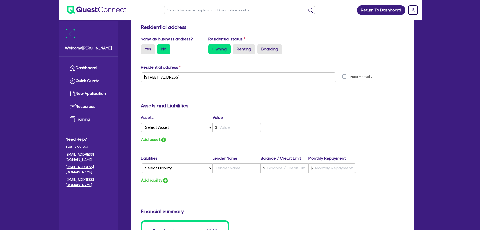
scroll to position [277, 0]
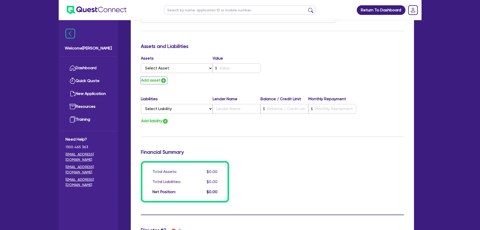
click at [164, 80] on img "button" at bounding box center [164, 80] width 6 height 6
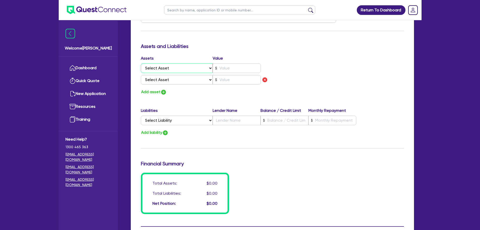
click at [180, 68] on select "Select Asset Cash Property Investment property Vehicle Truck Trailer Equipment …" at bounding box center [177, 68] width 72 height 10
click at [141, 63] on select "Select Asset Cash Property Investment property Vehicle Truck Trailer Equipment …" at bounding box center [177, 68] width 72 height 10
click at [232, 68] on input "text" at bounding box center [237, 68] width 48 height 10
click at [176, 80] on select "Select Asset Cash Property Investment property Vehicle Truck Trailer Equipment …" at bounding box center [177, 80] width 72 height 10
click at [141, 75] on select "Select Asset Cash Property Investment property Vehicle Truck Trailer Equipment …" at bounding box center [177, 80] width 72 height 10
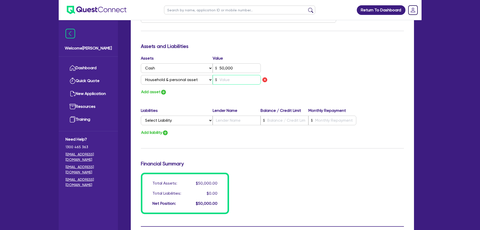
click at [230, 79] on input "text" at bounding box center [237, 80] width 48 height 10
click at [166, 93] on img "button" at bounding box center [164, 92] width 6 height 6
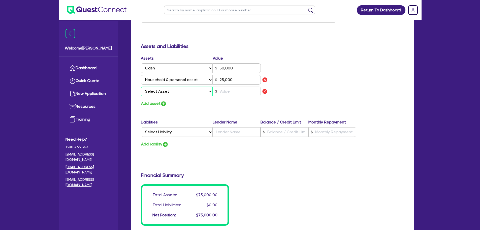
click at [167, 93] on select "Select Asset Cash Property Investment property Vehicle Truck Trailer Equipment …" at bounding box center [177, 91] width 72 height 10
click at [141, 86] on select "Select Asset Cash Property Investment property Vehicle Truck Trailer Equipment …" at bounding box center [177, 91] width 72 height 10
click at [229, 88] on input "text" at bounding box center [237, 91] width 48 height 10
click at [155, 103] on button "Add asset" at bounding box center [154, 103] width 26 height 7
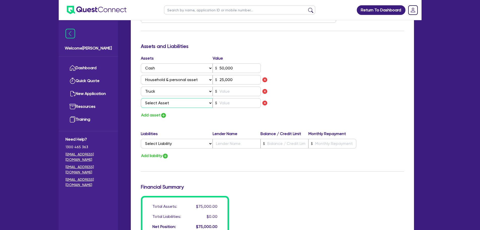
click at [155, 103] on select "Select Asset Cash Property Investment property Vehicle Truck Trailer Equipment …" at bounding box center [177, 103] width 72 height 10
click at [141, 98] on select "Select Asset Cash Property Investment property Vehicle Truck Trailer Equipment …" at bounding box center [177, 103] width 72 height 10
click at [225, 94] on input "text" at bounding box center [237, 91] width 48 height 10
drag, startPoint x: 244, startPoint y: 102, endPoint x: 248, endPoint y: 104, distance: 4.6
click at [244, 102] on input "text" at bounding box center [237, 103] width 48 height 10
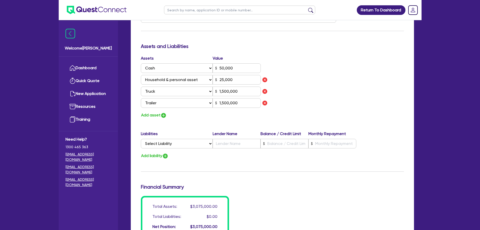
click at [334, 101] on div "Assets Value Select Asset Cash Property Investment property Vehicle Truck Trail…" at bounding box center [272, 86] width 271 height 63
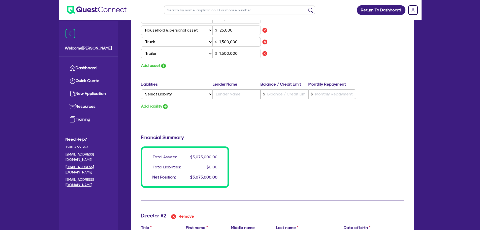
scroll to position [328, 0]
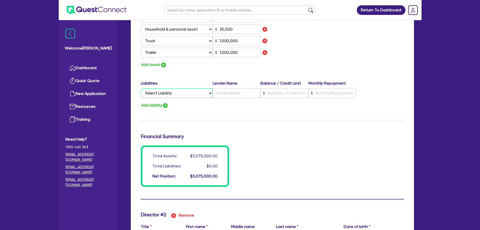
click at [193, 92] on select "Select Liability Credit card Mortgage Investment property loan Vehicle loan Tru…" at bounding box center [177, 93] width 72 height 10
click at [141, 88] on select "Select Liability Credit card Mortgage Investment property loan Vehicle loan Tru…" at bounding box center [177, 93] width 72 height 10
click at [224, 90] on input "text" at bounding box center [237, 93] width 48 height 10
click at [279, 92] on input "text" at bounding box center [285, 93] width 48 height 10
click at [338, 94] on input "text" at bounding box center [332, 93] width 48 height 10
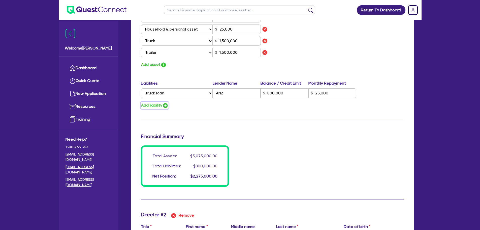
click at [168, 105] on img "button" at bounding box center [165, 105] width 6 height 6
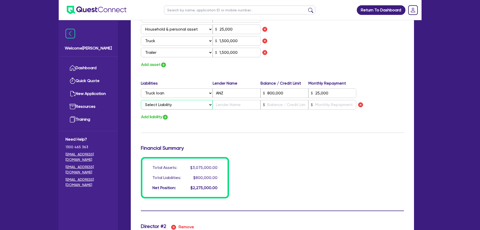
drag, startPoint x: 188, startPoint y: 103, endPoint x: 191, endPoint y: 105, distance: 3.9
click at [188, 103] on select "Select Liability Credit card Mortgage Investment property loan Vehicle loan Tru…" at bounding box center [177, 105] width 72 height 10
click at [141, 100] on select "Select Liability Credit card Mortgage Investment property loan Vehicle loan Tru…" at bounding box center [177, 105] width 72 height 10
click at [227, 104] on input "text" at bounding box center [237, 105] width 48 height 10
click at [282, 105] on input "text" at bounding box center [285, 105] width 48 height 10
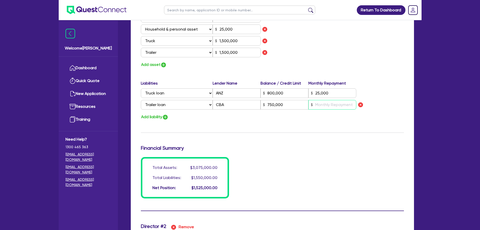
click at [324, 102] on input "text" at bounding box center [332, 105] width 48 height 10
click at [318, 103] on input "23,000" at bounding box center [332, 105] width 48 height 10
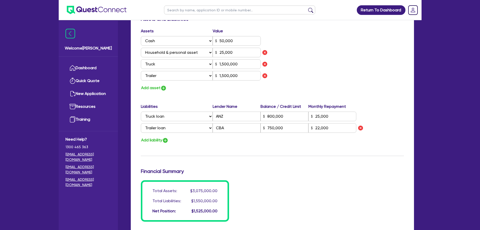
scroll to position [302, 0]
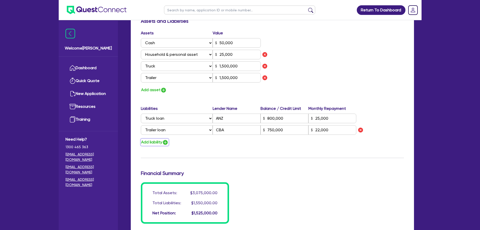
click at [164, 143] on button "Add liability" at bounding box center [155, 142] width 28 height 7
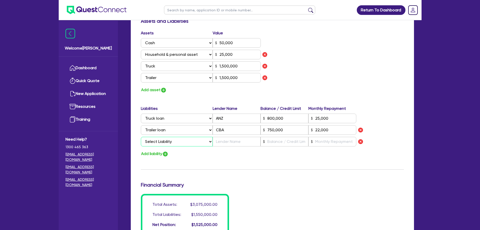
click at [169, 145] on select "Select Liability Credit card Mortgage Investment property loan Vehicle loan Tru…" at bounding box center [177, 142] width 72 height 10
click at [141, 137] on select "Select Liability Credit card Mortgage Investment property loan Vehicle loan Tru…" at bounding box center [177, 142] width 72 height 10
click at [228, 143] on input "text" at bounding box center [237, 142] width 48 height 10
click at [228, 145] on input "text" at bounding box center [237, 142] width 48 height 10
click at [283, 143] on input "text" at bounding box center [285, 142] width 48 height 10
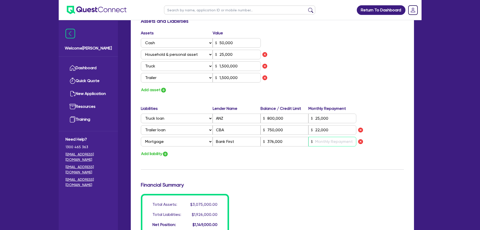
click at [329, 143] on input "text" at bounding box center [332, 142] width 48 height 10
click at [166, 152] on img "button" at bounding box center [165, 154] width 6 height 6
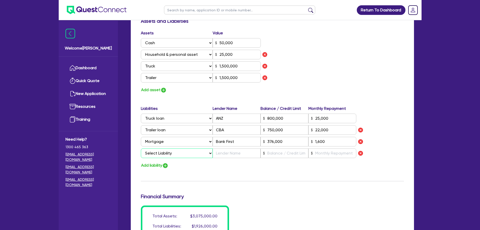
click at [166, 152] on select "Select Liability Credit card Mortgage Investment property loan Vehicle loan Tru…" at bounding box center [177, 153] width 72 height 10
click at [141, 148] on select "Select Liability Credit card Mortgage Investment property loan Vehicle loan Tru…" at bounding box center [177, 153] width 72 height 10
click at [228, 149] on input "text" at bounding box center [237, 153] width 48 height 10
drag, startPoint x: 338, startPoint y: 147, endPoint x: 338, endPoint y: 150, distance: 2.6
click at [338, 150] on div "Liabilities Lender Name Balance / Credit Limit Monthly Repayment Select Liabili…" at bounding box center [272, 132] width 271 height 54
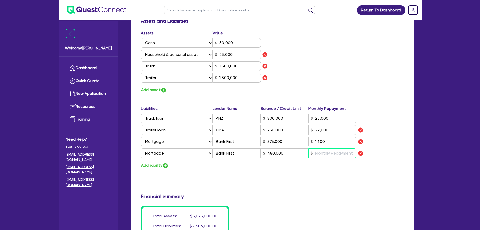
click at [337, 152] on input "text" at bounding box center [332, 153] width 48 height 10
click at [383, 78] on div "Assets Value Select Asset Cash Property Investment property Vehicle Truck Trail…" at bounding box center [272, 61] width 271 height 63
click at [161, 91] on img "button" at bounding box center [164, 90] width 6 height 6
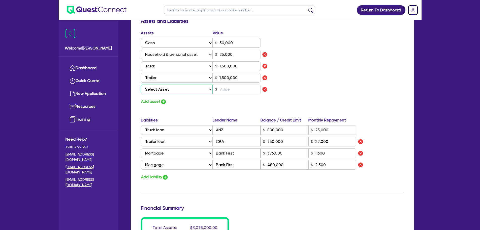
click at [161, 91] on select "Select Asset Cash Property Investment property Vehicle Truck Trailer Equipment …" at bounding box center [177, 89] width 72 height 10
click at [141, 84] on select "Select Asset Cash Property Investment property Vehicle Truck Trailer Equipment …" at bounding box center [177, 89] width 72 height 10
click at [229, 89] on input "text" at bounding box center [237, 89] width 48 height 10
click at [158, 100] on button "Add asset" at bounding box center [154, 101] width 26 height 7
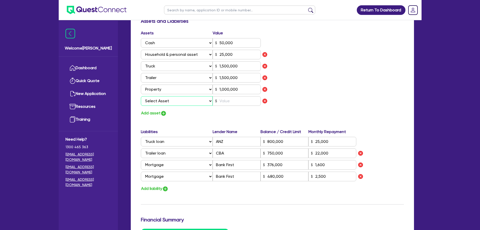
click at [160, 99] on select "Select Asset Cash Property Investment property Vehicle Truck Trailer Equipment …" at bounding box center [177, 101] width 72 height 10
click at [141, 96] on select "Select Asset Cash Property Investment property Vehicle Truck Trailer Equipment …" at bounding box center [177, 101] width 72 height 10
click at [231, 102] on input "text" at bounding box center [237, 101] width 48 height 10
click at [154, 110] on button "Add asset" at bounding box center [154, 113] width 26 height 7
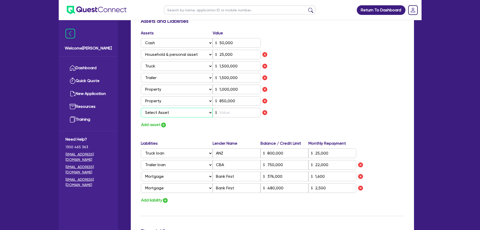
drag, startPoint x: 159, startPoint y: 113, endPoint x: 161, endPoint y: 117, distance: 4.8
click at [159, 113] on select "Select Asset Cash Property Investment property Vehicle Truck Trailer Equipment …" at bounding box center [177, 113] width 72 height 10
click at [141, 108] on select "Select Asset Cash Property Investment property Vehicle Truck Trailer Equipment …" at bounding box center [177, 113] width 72 height 10
click at [234, 115] on input "text" at bounding box center [237, 113] width 48 height 10
click at [334, 104] on div "Assets Value Select Asset Cash Property Investment property Vehicle Truck Trail…" at bounding box center [272, 79] width 271 height 98
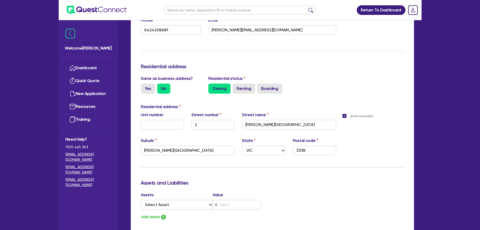
scroll to position [781, 0]
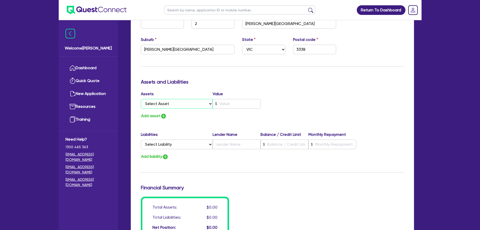
click at [168, 105] on select "Select Asset Cash Property Investment property Vehicle Truck Trailer Equipment …" at bounding box center [177, 104] width 72 height 10
click at [141, 99] on select "Select Asset Cash Property Investment property Vehicle Truck Trailer Equipment …" at bounding box center [177, 104] width 72 height 10
click at [225, 104] on input "text" at bounding box center [237, 104] width 48 height 10
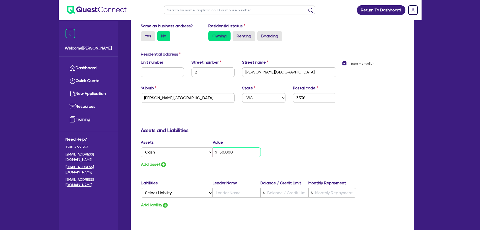
scroll to position [756, 0]
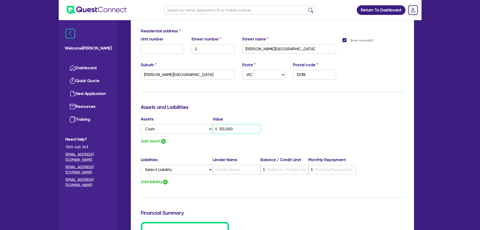
click at [222, 128] on input "50,000" at bounding box center [237, 129] width 48 height 10
click at [282, 124] on div "Assets Value Select Asset Cash Property Investment property Vehicle Truck Trail…" at bounding box center [272, 130] width 271 height 28
click at [162, 139] on img "button" at bounding box center [164, 141] width 6 height 6
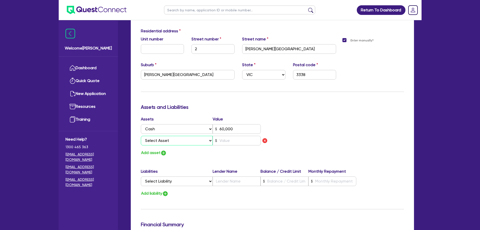
drag, startPoint x: 168, startPoint y: 142, endPoint x: 169, endPoint y: 144, distance: 2.7
click at [168, 142] on select "Select Asset Cash Property Investment property Vehicle Truck Trailer Equipment …" at bounding box center [177, 141] width 72 height 10
click at [141, 136] on select "Select Asset Cash Property Investment property Vehicle Truck Trailer Equipment …" at bounding box center [177, 141] width 72 height 10
click at [222, 138] on input "text" at bounding box center [237, 141] width 48 height 10
click at [163, 151] on img "button" at bounding box center [164, 153] width 6 height 6
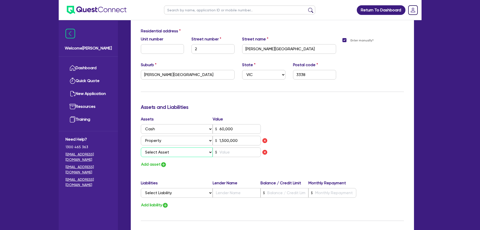
click at [164, 150] on select "Select Asset Cash Property Investment property Vehicle Truck Trailer Equipment …" at bounding box center [177, 152] width 72 height 10
click at [141, 147] on select "Select Asset Cash Property Investment property Vehicle Truck Trailer Equipment …" at bounding box center [177, 152] width 72 height 10
click at [240, 152] on input "text" at bounding box center [237, 152] width 48 height 10
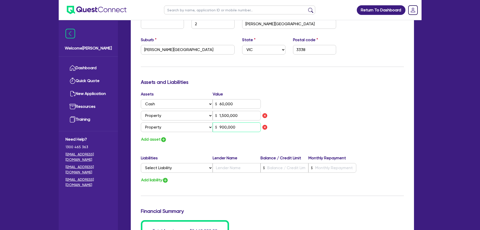
scroll to position [781, 0]
click at [150, 138] on button "Add asset" at bounding box center [154, 139] width 26 height 7
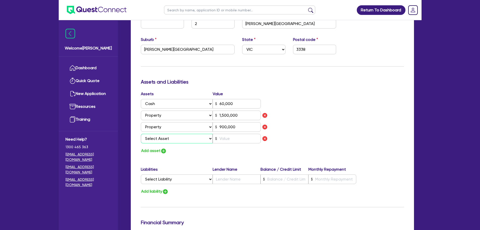
click at [152, 138] on select "Select Asset Cash Property Investment property Vehicle Truck Trailer Equipment …" at bounding box center [177, 139] width 72 height 10
click at [141, 134] on select "Select Asset Cash Property Investment property Vehicle Truck Trailer Equipment …" at bounding box center [177, 139] width 72 height 10
click at [162, 146] on div "Assets Value Select Asset Cash Property Investment property Vehicle Truck Trail…" at bounding box center [204, 122] width 135 height 63
click at [162, 150] on img "button" at bounding box center [164, 151] width 6 height 6
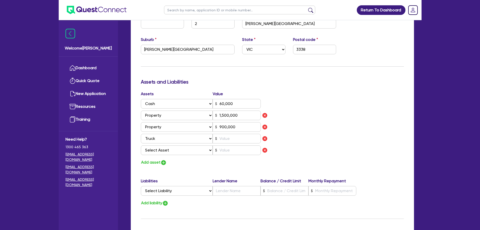
click at [162, 150] on select "Select Asset Cash Property Investment property Vehicle Truck Trailer Equipment …" at bounding box center [177, 150] width 72 height 10
click at [141, 145] on select "Select Asset Cash Property Investment property Vehicle Truck Trailer Equipment …" at bounding box center [177, 150] width 72 height 10
click at [236, 142] on input "text" at bounding box center [237, 139] width 48 height 10
click at [237, 149] on input "text" at bounding box center [237, 150] width 48 height 10
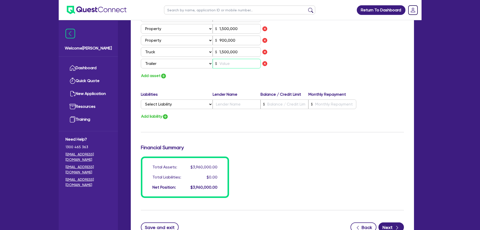
scroll to position [857, 0]
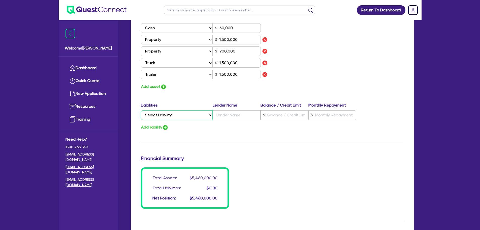
click at [181, 118] on select "Select Liability Credit card Mortgage Investment property loan Vehicle loan Tru…" at bounding box center [177, 115] width 72 height 10
click at [141, 110] on select "Select Liability Credit card Mortgage Investment property loan Vehicle loan Tru…" at bounding box center [177, 115] width 72 height 10
click at [223, 114] on input "text" at bounding box center [237, 115] width 48 height 10
click at [283, 113] on input "text" at bounding box center [285, 115] width 48 height 10
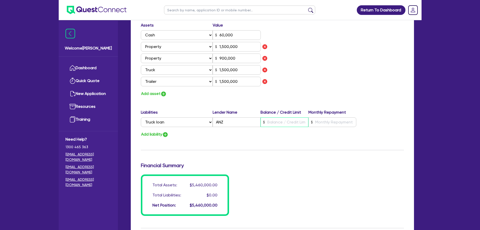
scroll to position [835, 0]
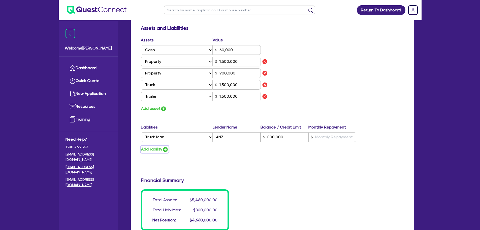
click at [168, 150] on img "button" at bounding box center [165, 149] width 6 height 6
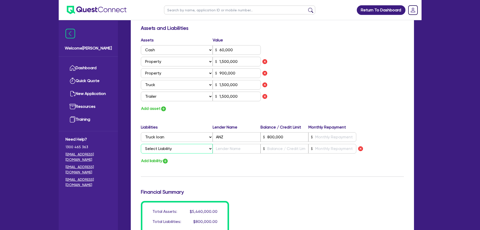
click at [168, 150] on select "Select Liability Credit card Mortgage Investment property loan Vehicle loan Tru…" at bounding box center [177, 149] width 72 height 10
click at [141, 144] on select "Select Liability Credit card Mortgage Investment property loan Vehicle loan Tru…" at bounding box center [177, 149] width 72 height 10
click at [220, 146] on input "text" at bounding box center [237, 149] width 48 height 10
click at [277, 146] on input "text" at bounding box center [285, 149] width 48 height 10
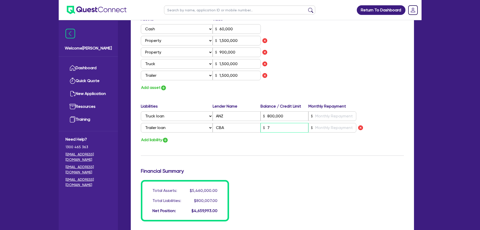
scroll to position [860, 0]
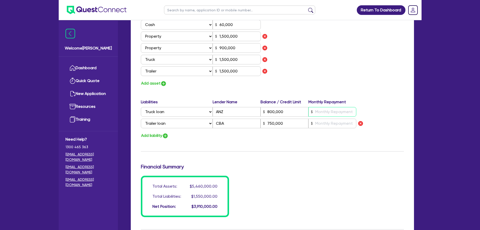
click at [327, 111] on input "text" at bounding box center [332, 112] width 48 height 10
click at [333, 127] on input "text" at bounding box center [332, 123] width 48 height 10
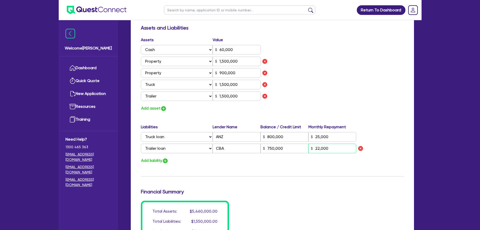
scroll to position [835, 0]
click at [167, 163] on img "button" at bounding box center [165, 161] width 6 height 6
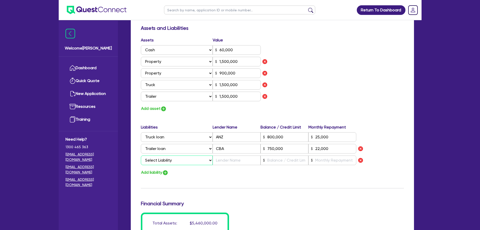
click at [168, 163] on select "Select Liability Credit card Mortgage Investment property loan Vehicle loan Tru…" at bounding box center [177, 160] width 72 height 10
click at [141, 155] on select "Select Liability Credit card Mortgage Investment property loan Vehicle loan Tru…" at bounding box center [177, 160] width 72 height 10
click at [230, 160] on input "text" at bounding box center [237, 160] width 48 height 10
click at [276, 160] on input "text" at bounding box center [285, 160] width 48 height 10
click at [158, 172] on button "Add liability" at bounding box center [155, 172] width 28 height 7
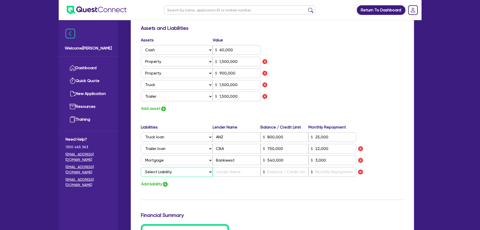
click at [159, 171] on select "Select Liability Credit card Mortgage Investment property loan Vehicle loan Tru…" at bounding box center [177, 172] width 72 height 10
click at [141, 167] on select "Select Liability Credit card Mortgage Investment property loan Vehicle loan Tru…" at bounding box center [177, 172] width 72 height 10
click at [238, 176] on div "Liabilities Lender Name Balance / Credit Limit Monthly Repayment Select Liabili…" at bounding box center [272, 151] width 271 height 54
click at [244, 171] on input "text" at bounding box center [237, 172] width 48 height 10
click at [274, 172] on input "text" at bounding box center [285, 172] width 48 height 10
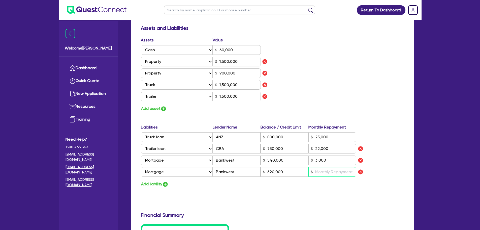
click at [334, 169] on input "text" at bounding box center [332, 172] width 48 height 10
click at [344, 90] on div "Assets Value Select Asset Cash Property Investment property Vehicle Truck Trail…" at bounding box center [272, 74] width 271 height 75
click at [165, 108] on img "button" at bounding box center [164, 109] width 6 height 6
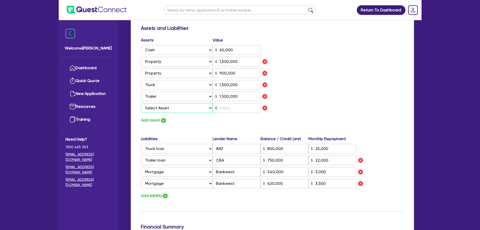
click at [166, 111] on select "Select Asset Cash Property Investment property Vehicle Truck Trailer Equipment …" at bounding box center [177, 108] width 72 height 10
click at [141, 103] on select "Select Asset Cash Property Investment property Vehicle Truck Trailer Equipment …" at bounding box center [177, 108] width 72 height 10
click at [224, 106] on input "text" at bounding box center [237, 108] width 48 height 10
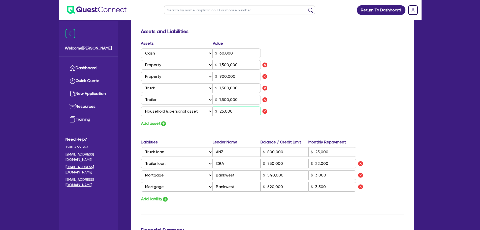
scroll to position [957, 0]
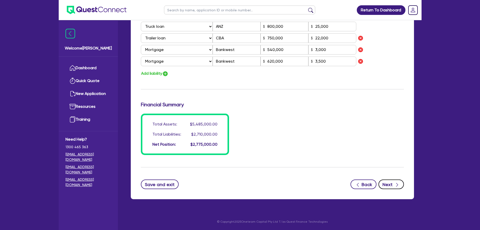
click at [393, 183] on button "Next" at bounding box center [391, 184] width 25 height 10
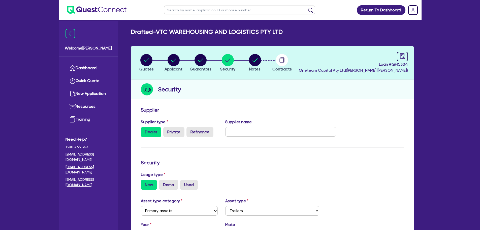
scroll to position [141, 0]
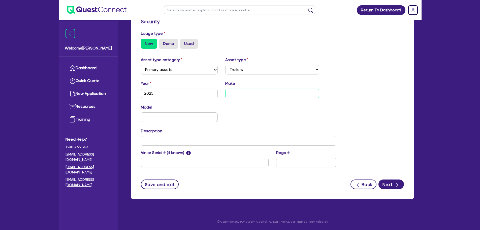
click at [258, 92] on input "text" at bounding box center [272, 93] width 94 height 10
click at [166, 142] on input "text" at bounding box center [239, 141] width 196 height 10
click at [389, 183] on button "Next" at bounding box center [391, 184] width 25 height 10
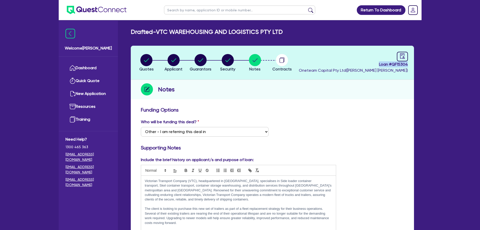
drag, startPoint x: 384, startPoint y: 64, endPoint x: 408, endPoint y: 65, distance: 24.4
click at [408, 65] on header "Quotes Applicant Guarantors Security Notes Contracts Loan # QF15304 Oneteam Cap…" at bounding box center [272, 63] width 283 height 34
copy span "Loan # QF15304"
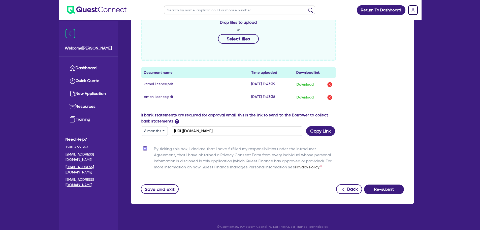
scroll to position [264, 0]
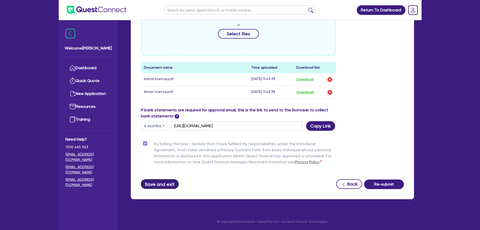
click at [161, 185] on button "Save and exit" at bounding box center [160, 184] width 38 height 10
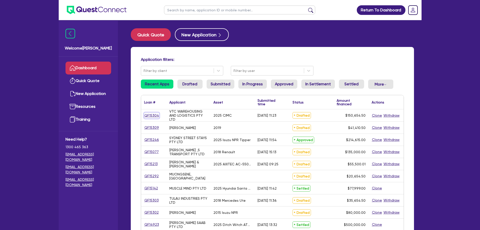
click at [153, 114] on link "QF15304" at bounding box center [151, 115] width 15 height 6
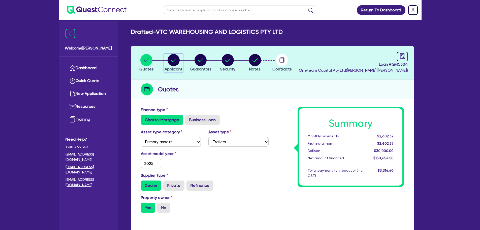
click at [172, 64] on circle "button" at bounding box center [174, 60] width 12 height 12
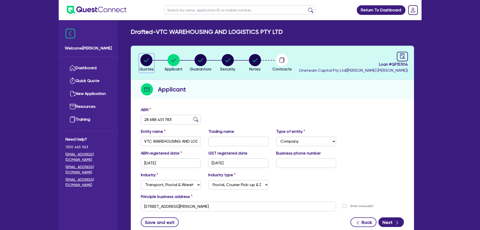
drag, startPoint x: 151, startPoint y: 61, endPoint x: 155, endPoint y: 64, distance: 4.3
click at [151, 61] on circle "button" at bounding box center [146, 60] width 12 height 12
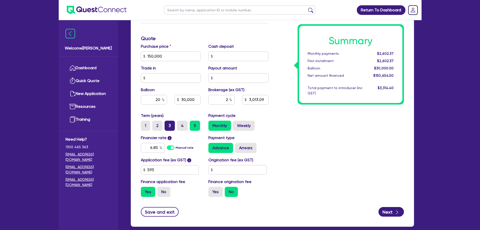
scroll to position [202, 0]
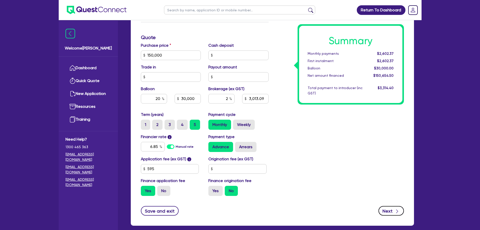
click at [383, 209] on button "Next" at bounding box center [391, 211] width 25 height 10
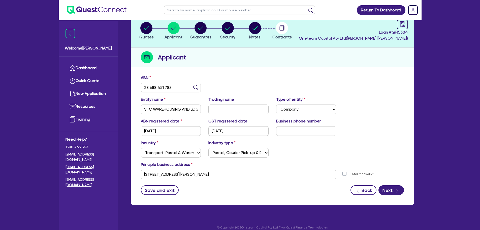
scroll to position [38, 0]
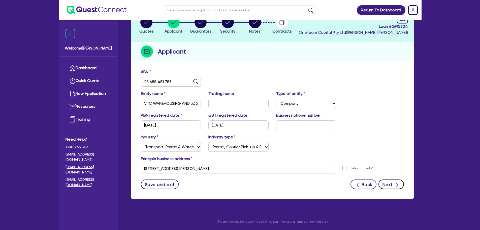
click at [391, 186] on button "Next" at bounding box center [391, 184] width 25 height 10
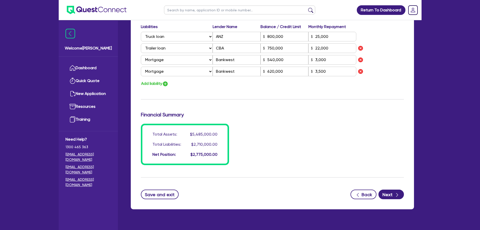
scroll to position [957, 0]
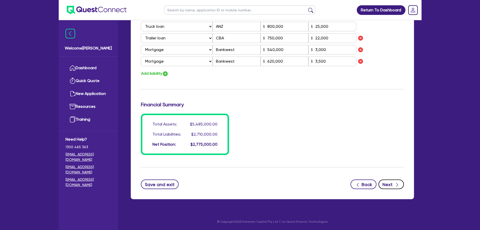
click at [391, 183] on button "Next" at bounding box center [391, 184] width 25 height 10
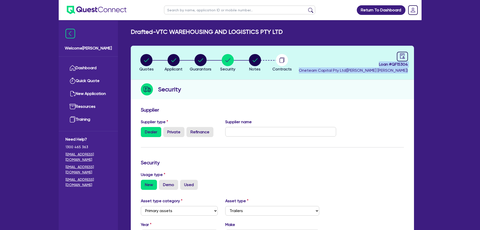
drag, startPoint x: 379, startPoint y: 66, endPoint x: 410, endPoint y: 68, distance: 31.3
click at [410, 68] on header "Quotes Applicant Guarantors Security Notes Contracts Loan # QF15304 Oneteam Cap…" at bounding box center [272, 63] width 283 height 34
click at [398, 85] on div "Security" at bounding box center [272, 89] width 283 height 19
drag, startPoint x: 411, startPoint y: 69, endPoint x: 368, endPoint y: 65, distance: 43.6
click at [368, 65] on header "Quotes Applicant Guarantors Security Notes Contracts Loan # QF15304 Oneteam Cap…" at bounding box center [272, 63] width 283 height 34
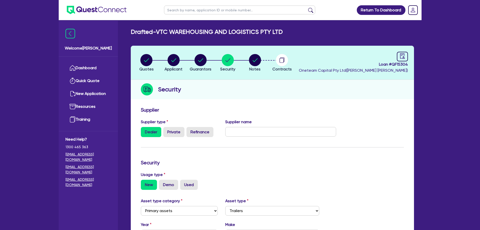
click at [398, 101] on div "Quotes Applicant Guarantors Security Notes Contracts Loan # QF15304 Oneteam Cap…" at bounding box center [272, 193] width 283 height 294
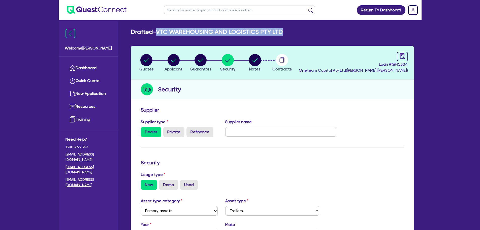
drag, startPoint x: 159, startPoint y: 30, endPoint x: 282, endPoint y: 31, distance: 123.2
click at [282, 31] on h2 "Drafted - VTC WAREHOUSING AND LOGISTICS PTY LTD" at bounding box center [207, 31] width 152 height 7
copy h2 "VTC WAREHOUSING AND LOGISTICS PTY LTD"
click at [274, 34] on h2 "Drafted - VTC WAREHOUSING AND LOGISTICS PTY LTD" at bounding box center [207, 31] width 152 height 7
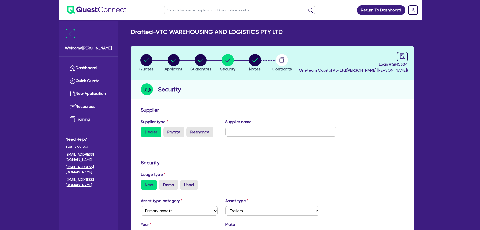
click at [278, 42] on div "Drafted - VTC WAREHOUSING AND LOGISTICS PTY LTD Quotes Applicant Guarantors Sec…" at bounding box center [272, 187] width 298 height 318
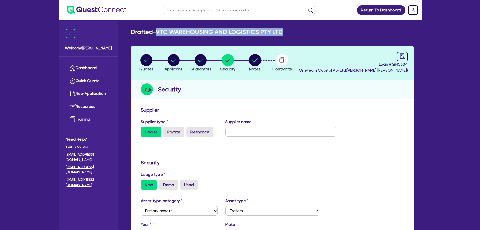
drag, startPoint x: 284, startPoint y: 33, endPoint x: 158, endPoint y: 34, distance: 126.3
click at [158, 34] on div "Drafted - VTC WAREHOUSING AND LOGISTICS PTY LTD" at bounding box center [272, 31] width 291 height 7
copy h2 "VTC WAREHOUSING AND LOGISTICS PTY LTD"
click at [202, 64] on circle "button" at bounding box center [201, 60] width 12 height 12
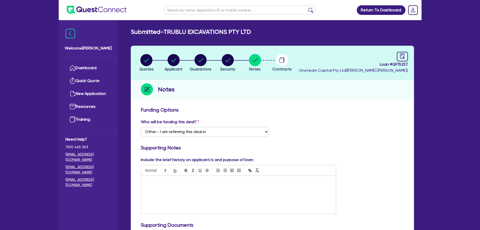
select select "Other"
drag, startPoint x: 183, startPoint y: 10, endPoint x: 191, endPoint y: 5, distance: 9.2
click at [183, 9] on input "text" at bounding box center [239, 10] width 151 height 9
click at [93, 71] on link "Dashboard" at bounding box center [89, 67] width 46 height 13
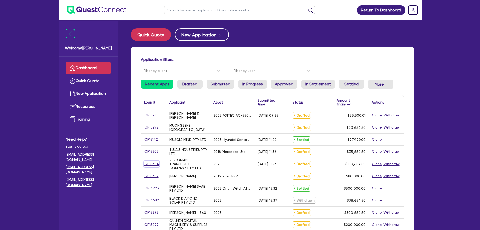
click at [154, 164] on link "QF15304" at bounding box center [151, 164] width 15 height 6
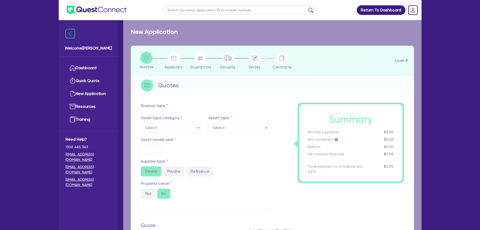
select select "PRIMARY_ASSETS"
type input "2025"
type input "150,000"
type input "6"
select select "TRAILERS"
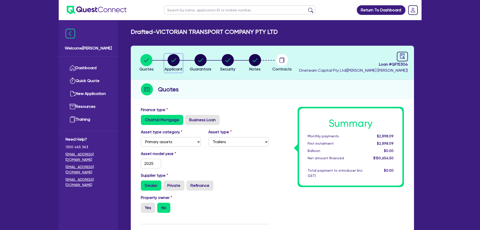
click at [175, 60] on circle "button" at bounding box center [174, 60] width 12 height 12
select select "COMPANY"
select select "TRANSPORT_WAREHOUSING"
select select "POSTAL_DELIVERY"
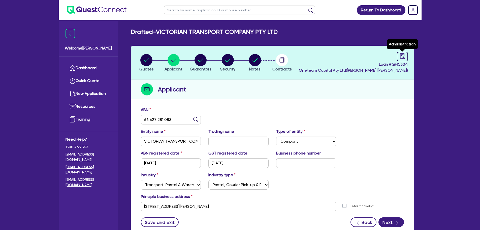
click at [408, 53] on header "Quotes Applicant [GEOGRAPHIC_DATA] Security Notes Contracts Loan # QF15304 Onet…" at bounding box center [272, 63] width 283 height 34
click at [397, 56] on link at bounding box center [402, 57] width 11 height 10
select select "DRAFTED_AMENDED"
select select "Other"
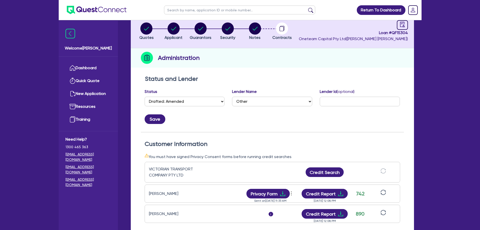
scroll to position [77, 0]
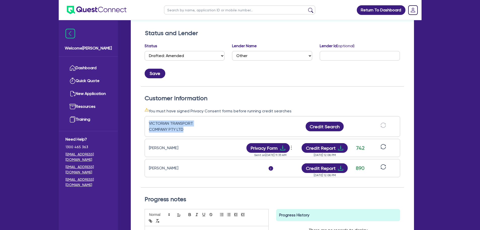
drag, startPoint x: 182, startPoint y: 130, endPoint x: 145, endPoint y: 122, distance: 37.2
click at [145, 122] on div "VICTORIAN TRANSPORT COMPANY PTY LTD Credit Search" at bounding box center [273, 126] width 256 height 21
click at [213, 71] on div "Save" at bounding box center [272, 72] width 263 height 14
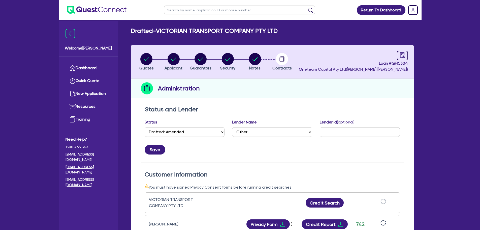
scroll to position [0, 0]
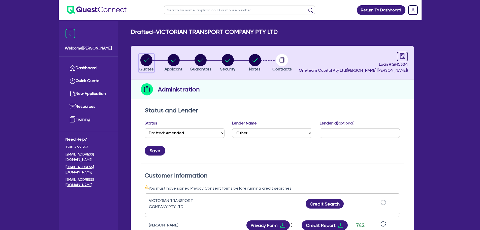
click at [149, 61] on circle "button" at bounding box center [146, 60] width 12 height 12
select select "PRIMARY_ASSETS"
select select "TRAILERS"
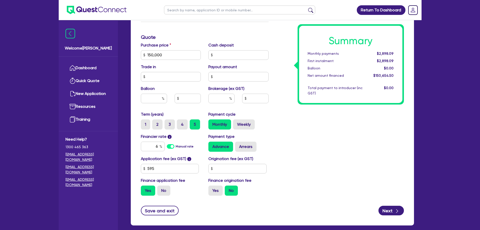
scroll to position [202, 0]
click at [218, 100] on input "text" at bounding box center [221, 99] width 26 height 10
type input "2"
click at [260, 108] on div "Purchase price 150,000 Cash deposit Trade in Payout amount Balloon Brokerage (e…" at bounding box center [204, 76] width 135 height 69
type input "150,000"
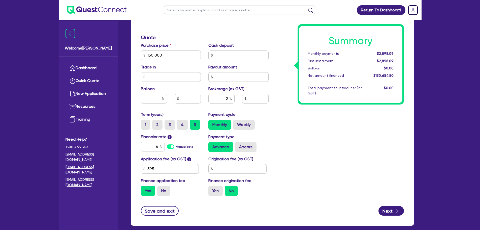
type input "3,013.09"
click at [152, 98] on input "text" at bounding box center [154, 99] width 26 height 10
type input "20"
click at [297, 142] on div "Summary Monthly payments $2,961.85 First instalment $2,961.85 Balloon $0.00 Net…" at bounding box center [339, 52] width 135 height 295
type input "150,000"
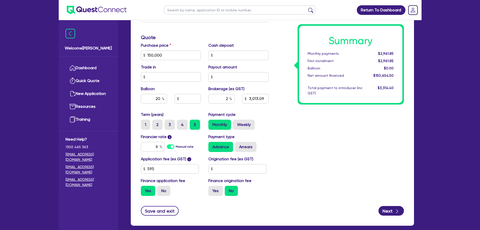
type input "3,013.09"
type input "150,000"
type input "30,000"
type input "3,013.09"
click at [159, 147] on input "6" at bounding box center [153, 147] width 24 height 10
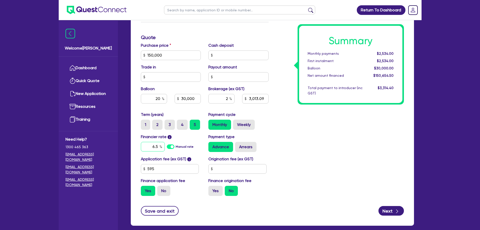
type input "6.5"
type input "150,000"
type input "30,000"
type input "3,013.09"
click at [339, 161] on div "Summary Monthly payments $2,534.00 First instalment $2,534.00 Balloon $30,000.0…" at bounding box center [339, 52] width 135 height 295
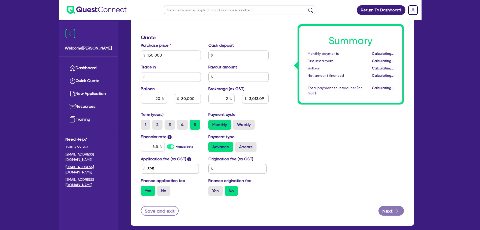
type input "150,000"
type input "30,000"
type input "3,013.09"
click at [159, 145] on input "6.5" at bounding box center [153, 147] width 24 height 10
type input "6.0"
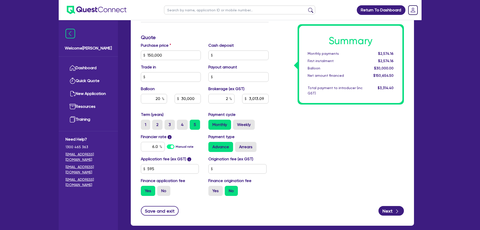
type input "150,000"
type input "30,000"
type input "3,013.09"
click at [329, 139] on div "Summary Monthly payments $2,574.16 First instalment $2,574.16 Balloon $30,000.0…" at bounding box center [339, 52] width 135 height 295
type input "150,000"
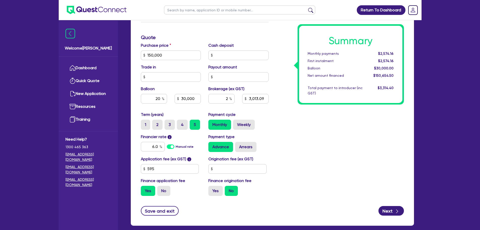
type input "30,000"
type input "3,013.09"
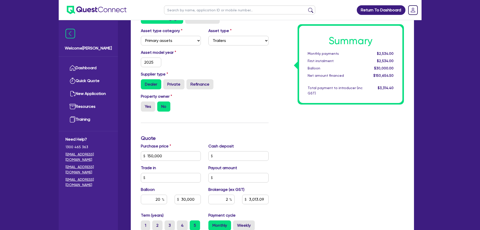
scroll to position [176, 0]
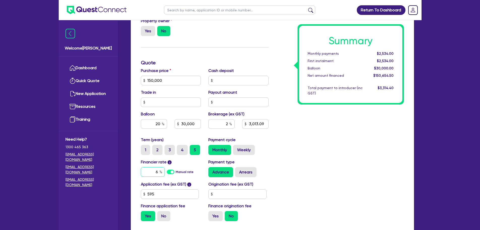
drag, startPoint x: 159, startPoint y: 171, endPoint x: 164, endPoint y: 175, distance: 6.8
click at [159, 171] on input "6" at bounding box center [153, 172] width 24 height 10
type input "6.5"
type input "150,000"
type input "30,000"
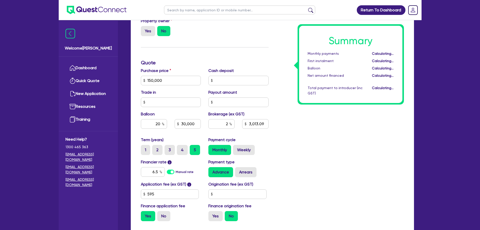
type input "3,013.09"
click at [297, 147] on div "Summary Monthly payments Calculating... First instalment Calculating... Balloon…" at bounding box center [339, 77] width 135 height 295
type input "150,000"
type input "30,000"
type input "3,013.09"
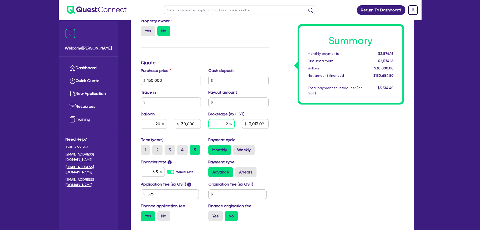
click at [227, 124] on div "2" at bounding box center [221, 124] width 26 height 10
type input "3"
type input "150,000"
type input "30,000"
type input "3,013.09"
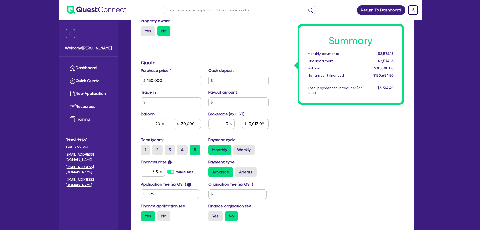
click at [339, 129] on div "Summary Monthly payments $2,574.16 First instalment $2,574.16 Balloon $30,000.0…" at bounding box center [339, 77] width 135 height 295
type input "150,000"
type input "30,000"
type input "4,519.64"
drag, startPoint x: 228, startPoint y: 123, endPoint x: 222, endPoint y: 124, distance: 6.4
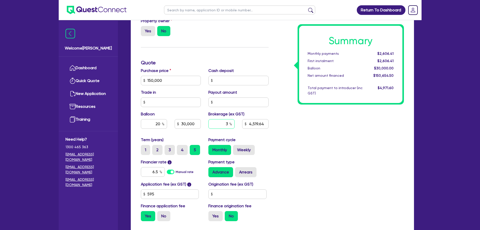
click at [222, 124] on input "3" at bounding box center [221, 124] width 26 height 10
type input "2"
type input "150,000"
type input "30,000"
type input "4,519.64"
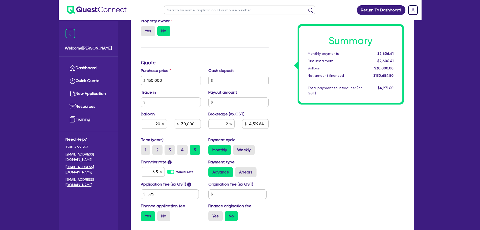
click at [301, 145] on div "Summary Monthly payments $2,606.41 First instalment $2,606.41 Balloon $30,000.0…" at bounding box center [339, 77] width 135 height 295
type input "150,000"
type input "30,000"
type input "3,013.09"
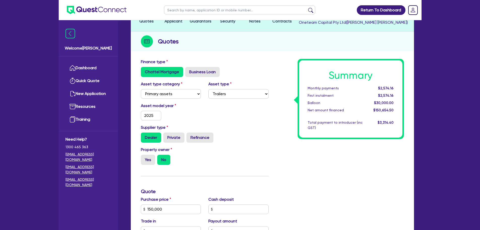
scroll to position [0, 0]
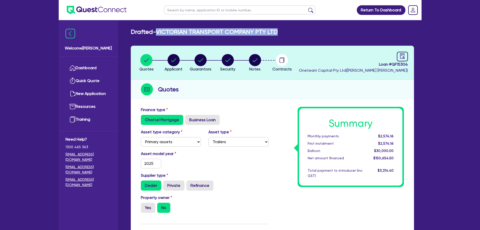
drag, startPoint x: 256, startPoint y: 33, endPoint x: 159, endPoint y: 33, distance: 96.8
click at [159, 33] on div "Drafted - VICTORIAN TRANSPORT COMPANY PTY LTD" at bounding box center [272, 31] width 291 height 7
copy h2 "VICTORIAN TRANSPORT COMPANY PTY LTD"
click at [170, 64] on circle "button" at bounding box center [174, 60] width 12 height 12
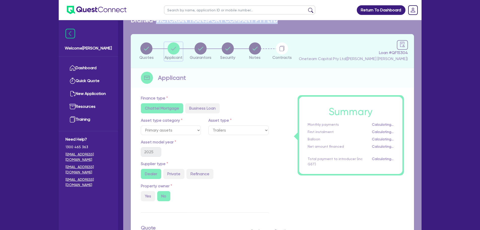
select select "COMPANY"
select select "TRANSPORT_WAREHOUSING"
select select "POSTAL_DELIVERY"
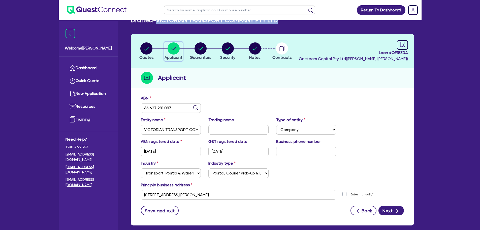
scroll to position [25, 0]
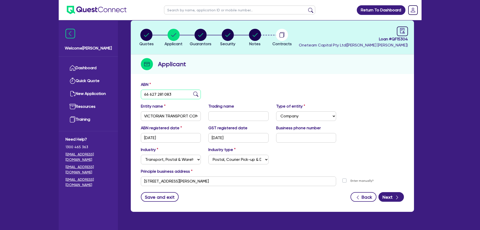
drag, startPoint x: 179, startPoint y: 94, endPoint x: 132, endPoint y: 95, distance: 47.1
click at [132, 95] on div "ABN 66 627 281 083 Entity name VICTORIAN TRANSPORT COMPANY PTY LTD Trading name…" at bounding box center [272, 145] width 283 height 133
click at [273, 84] on div "ABN 66 627 281 083" at bounding box center [272, 92] width 271 height 22
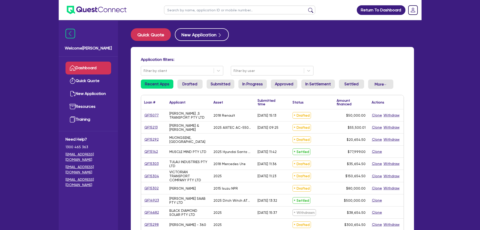
click at [204, 2] on ul at bounding box center [239, 10] width 161 height 20
click at [204, 12] on input "text" at bounding box center [239, 10] width 151 height 9
type input "[PERSON_NAME]"
click at [307, 8] on button "submit" at bounding box center [311, 11] width 8 height 7
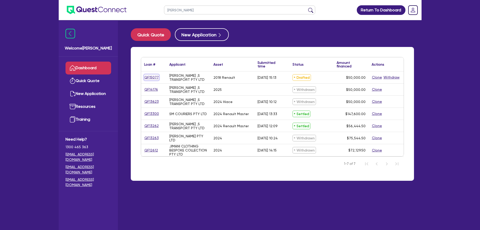
click at [152, 77] on link "QF15077" at bounding box center [151, 77] width 15 height 6
select select "CARS_AND_LIGHT_TRUCKS"
select select "PASSENGER_VEHICLES"
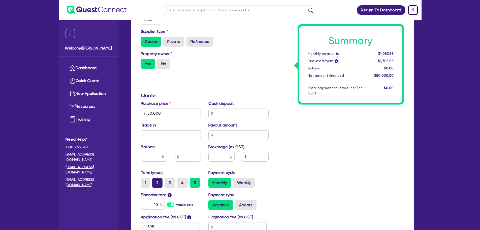
scroll to position [151, 0]
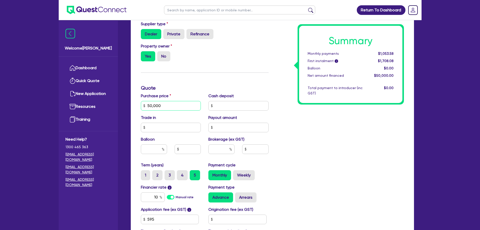
drag, startPoint x: 169, startPoint y: 108, endPoint x: 146, endPoint y: 110, distance: 22.5
click at [146, 110] on input "50,000" at bounding box center [171, 106] width 60 height 10
type input "150,000"
click at [234, 72] on hr at bounding box center [205, 72] width 128 height 0
click at [228, 106] on input "text" at bounding box center [238, 106] width 60 height 10
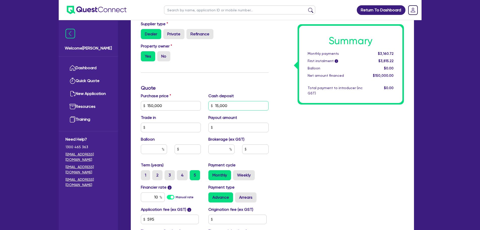
type input "15,000"
drag, startPoint x: 231, startPoint y: 51, endPoint x: 235, endPoint y: 61, distance: 10.9
click at [231, 51] on div "Property owner Yes No" at bounding box center [204, 54] width 135 height 22
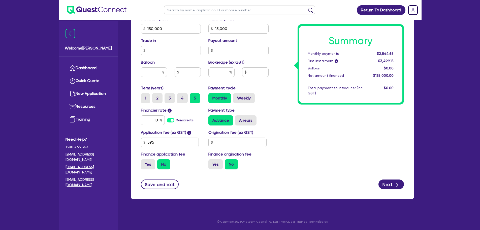
click at [268, 80] on div at bounding box center [239, 74] width 68 height 14
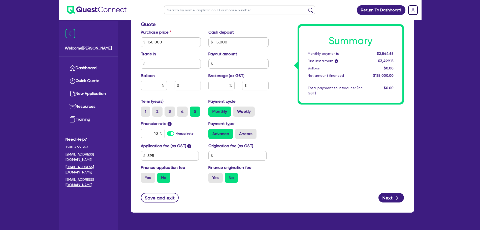
scroll to position [178, 0]
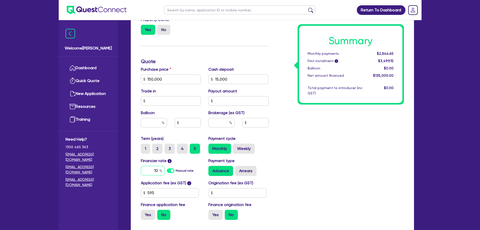
drag, startPoint x: 159, startPoint y: 170, endPoint x: 135, endPoint y: 169, distance: 23.7
click at [135, 169] on div "Finance type Chattel Mortgage Business Loan Asset type category Select Cars and…" at bounding box center [272, 87] width 283 height 323
type input "7.89"
click at [223, 119] on input "text" at bounding box center [221, 123] width 26 height 10
type input "8"
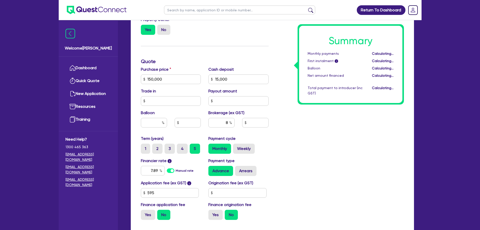
click at [271, 147] on div "Payment cycle Monthly Weekly" at bounding box center [239, 144] width 68 height 18
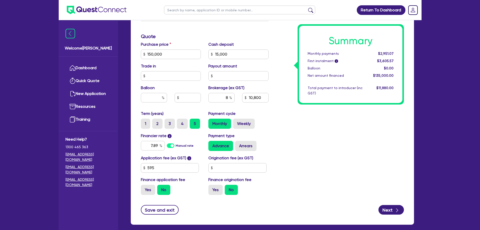
scroll to position [203, 0]
click at [396, 210] on icon "button" at bounding box center [397, 209] width 5 height 5
type input "10,800"
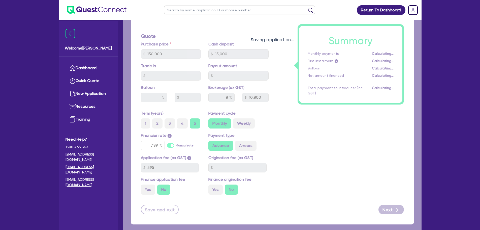
select select "COMPANY"
select select "TRANSPORT_WAREHOUSING"
select select "POSTAL_DELIVERY"
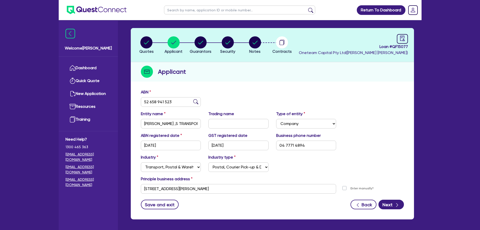
scroll to position [38, 0]
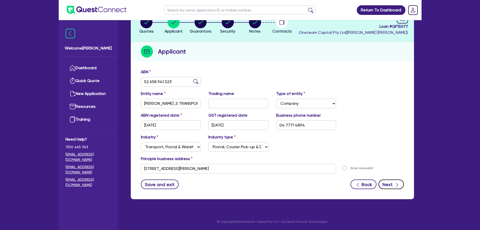
click at [396, 187] on icon "button" at bounding box center [397, 184] width 5 height 5
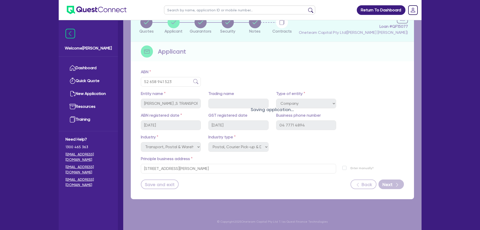
select select "MRS"
select select "[GEOGRAPHIC_DATA]"
select select "MARRIED"
select select "CASH"
select select "HOUSEHOLD_PERSONAL"
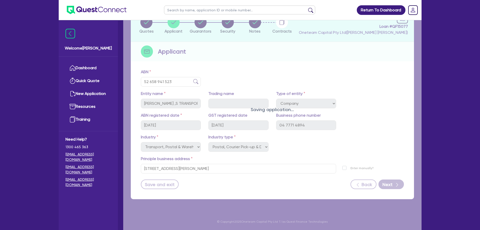
select select "VEHICLE"
select select "VEHICLE_LOAN"
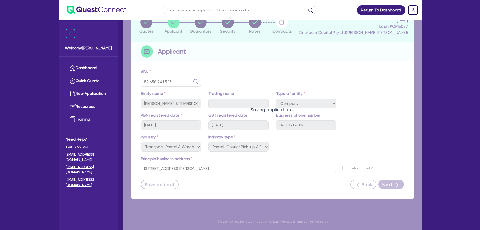
select select "VEHICLE_LOAN"
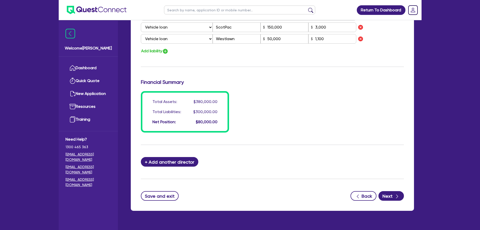
scroll to position [428, 0]
click at [386, 196] on button "Next" at bounding box center [391, 196] width 25 height 10
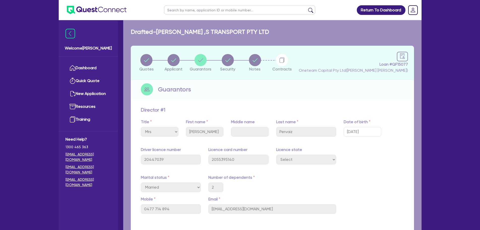
select select "CARS_AND_LIGHT_TRUCKS"
select select "PASSENGER_VEHICLES"
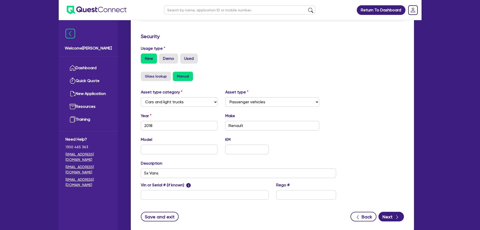
scroll to position [158, 0]
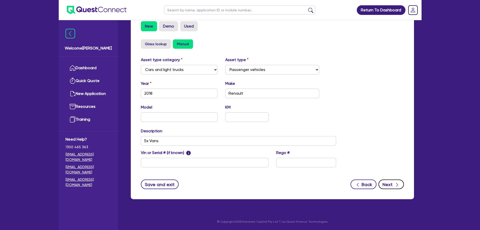
click at [395, 184] on icon "button" at bounding box center [397, 184] width 5 height 5
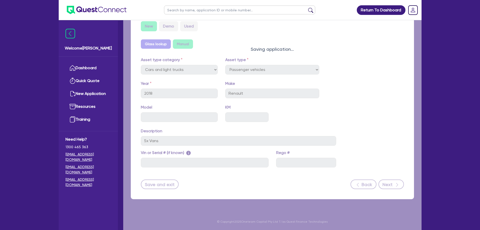
select select "Other"
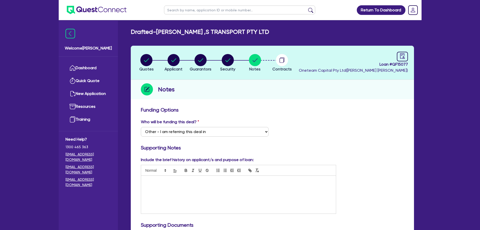
click at [65, 57] on ul "Dashboard Quick Quote New Application Ref Company Ref Salesperson Resources Tra…" at bounding box center [88, 93] width 59 height 74
click at [85, 66] on link "Dashboard" at bounding box center [89, 67] width 46 height 13
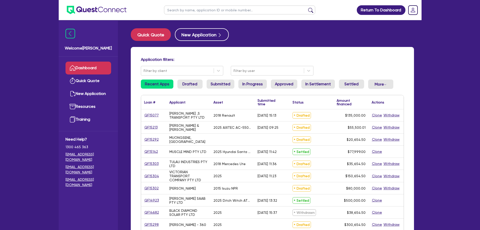
click at [176, 12] on input "text" at bounding box center [239, 10] width 151 height 9
type input "sarah"
click at [307, 8] on button "submit" at bounding box center [311, 11] width 8 height 7
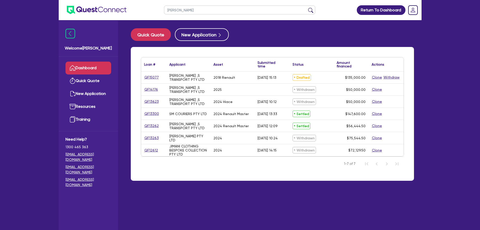
click at [97, 71] on link "Dashboard" at bounding box center [89, 67] width 46 height 13
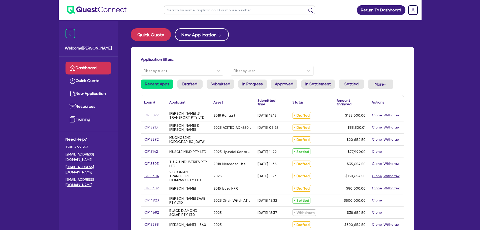
click at [200, 13] on input "text" at bounding box center [239, 10] width 151 height 9
type input "sarah"
click at [307, 8] on button "submit" at bounding box center [311, 11] width 8 height 7
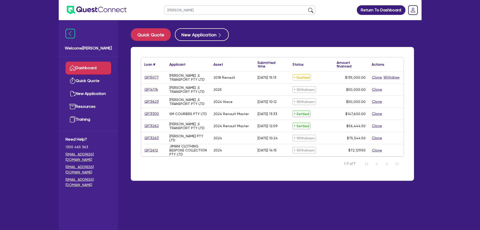
click at [149, 110] on div "QF13300" at bounding box center [153, 114] width 25 height 12
click at [151, 111] on link "QF13300" at bounding box center [151, 114] width 15 height 6
select select "CARS_AND_LIGHT_TRUCKS"
select select "VANS_AND_UTES"
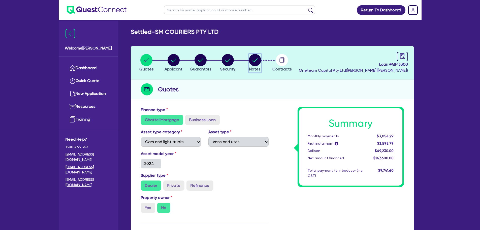
click at [251, 59] on circle "button" at bounding box center [255, 60] width 12 height 12
select select "Other"
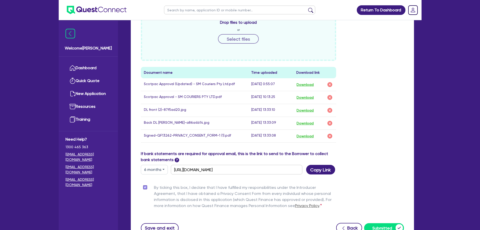
scroll to position [277, 0]
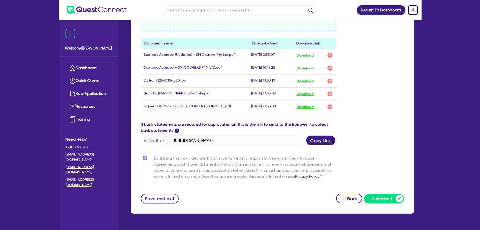
click at [309, 85] on td "Download" at bounding box center [314, 81] width 43 height 13
click at [309, 84] on button "Download" at bounding box center [305, 81] width 18 height 7
click at [309, 93] on button "Download" at bounding box center [305, 93] width 18 height 7
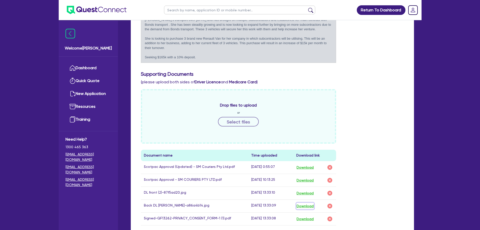
scroll to position [151, 0]
